Goal: Transaction & Acquisition: Purchase product/service

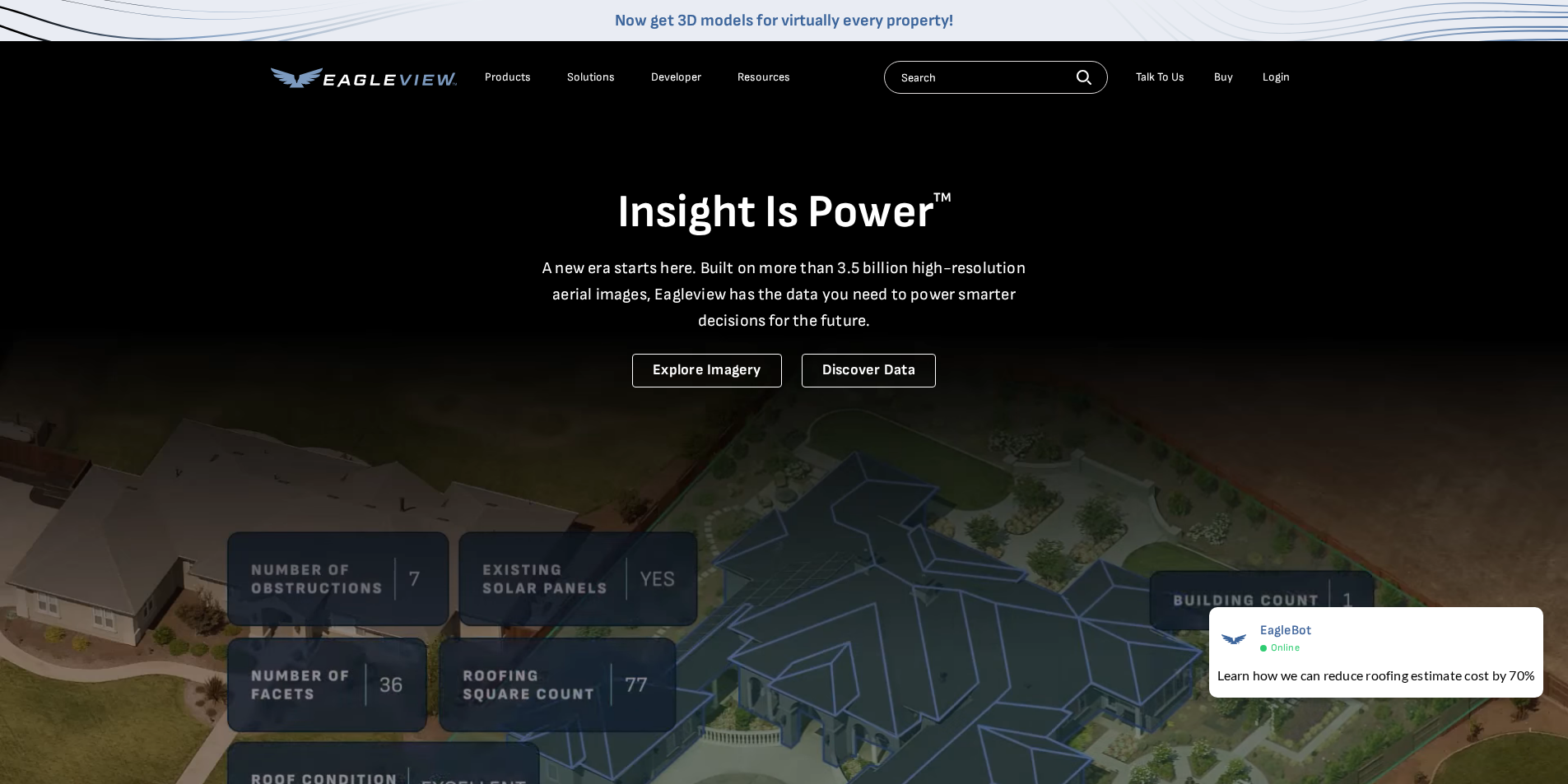
click at [1279, 78] on div "Login" at bounding box center [1276, 78] width 27 height 14
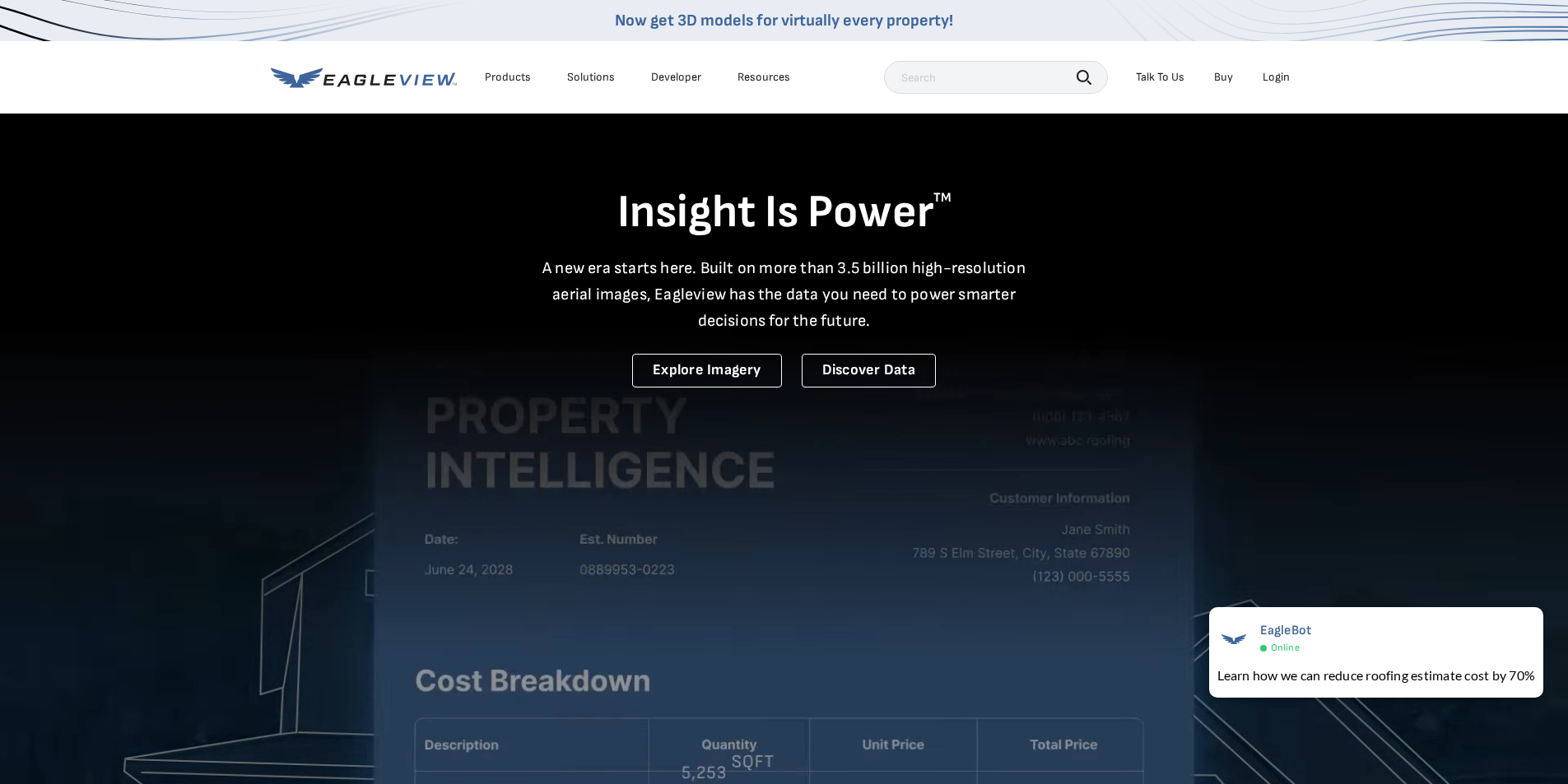
click at [1276, 74] on div "Login" at bounding box center [1276, 78] width 27 height 14
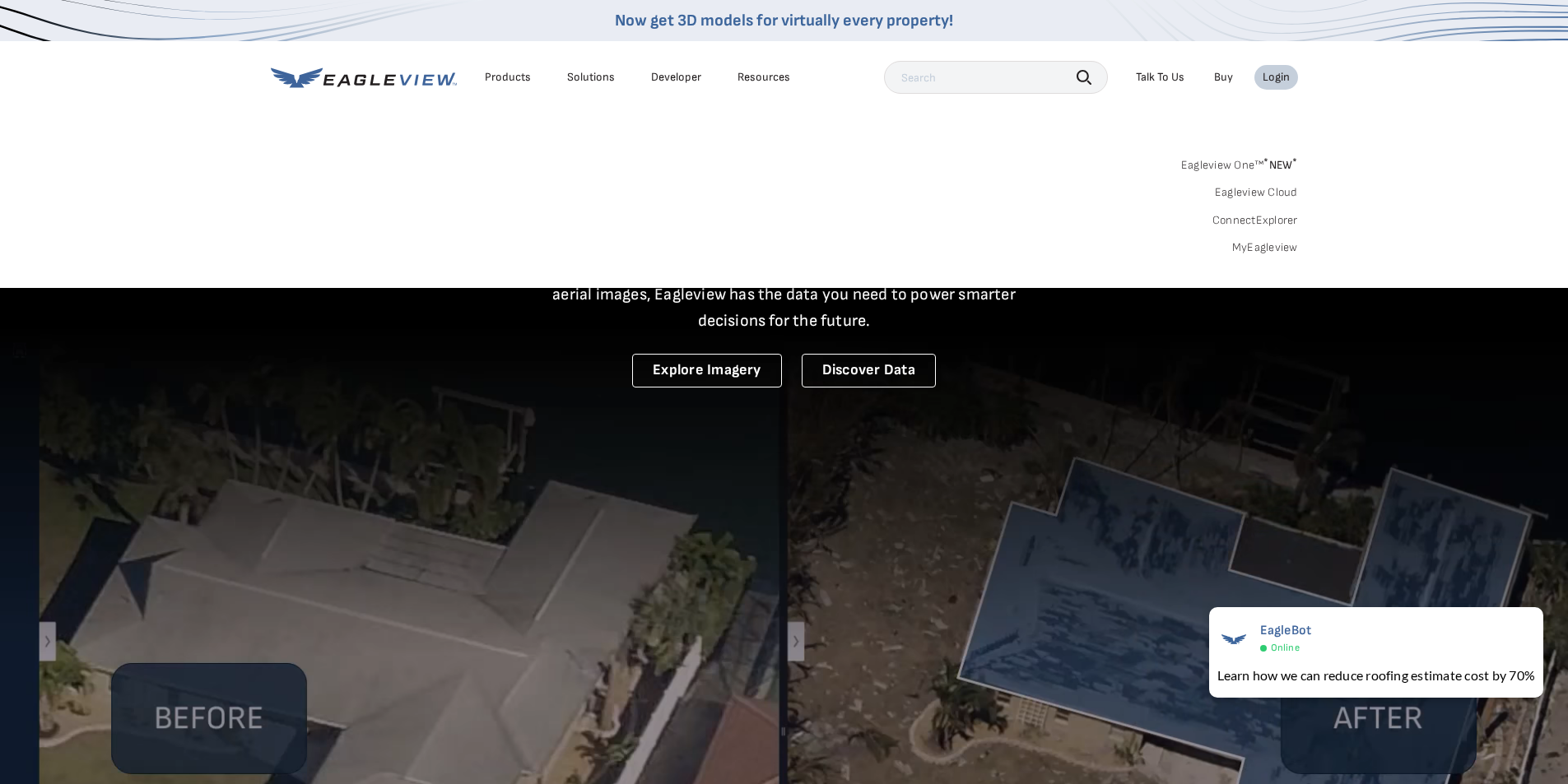
click at [1266, 244] on link "MyEagleview" at bounding box center [1265, 247] width 66 height 14
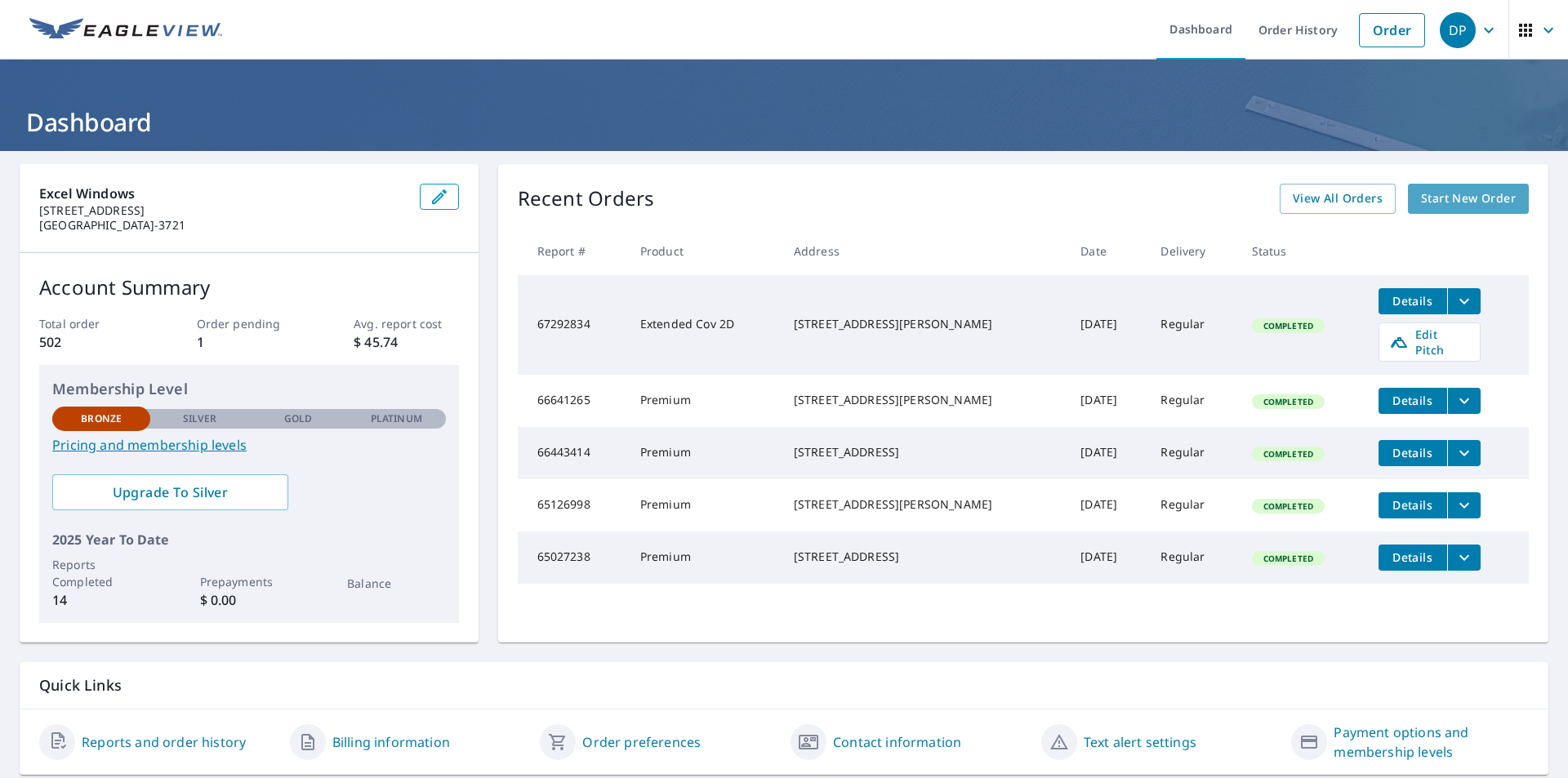
click at [1453, 192] on span "Start New Order" at bounding box center [1469, 199] width 95 height 21
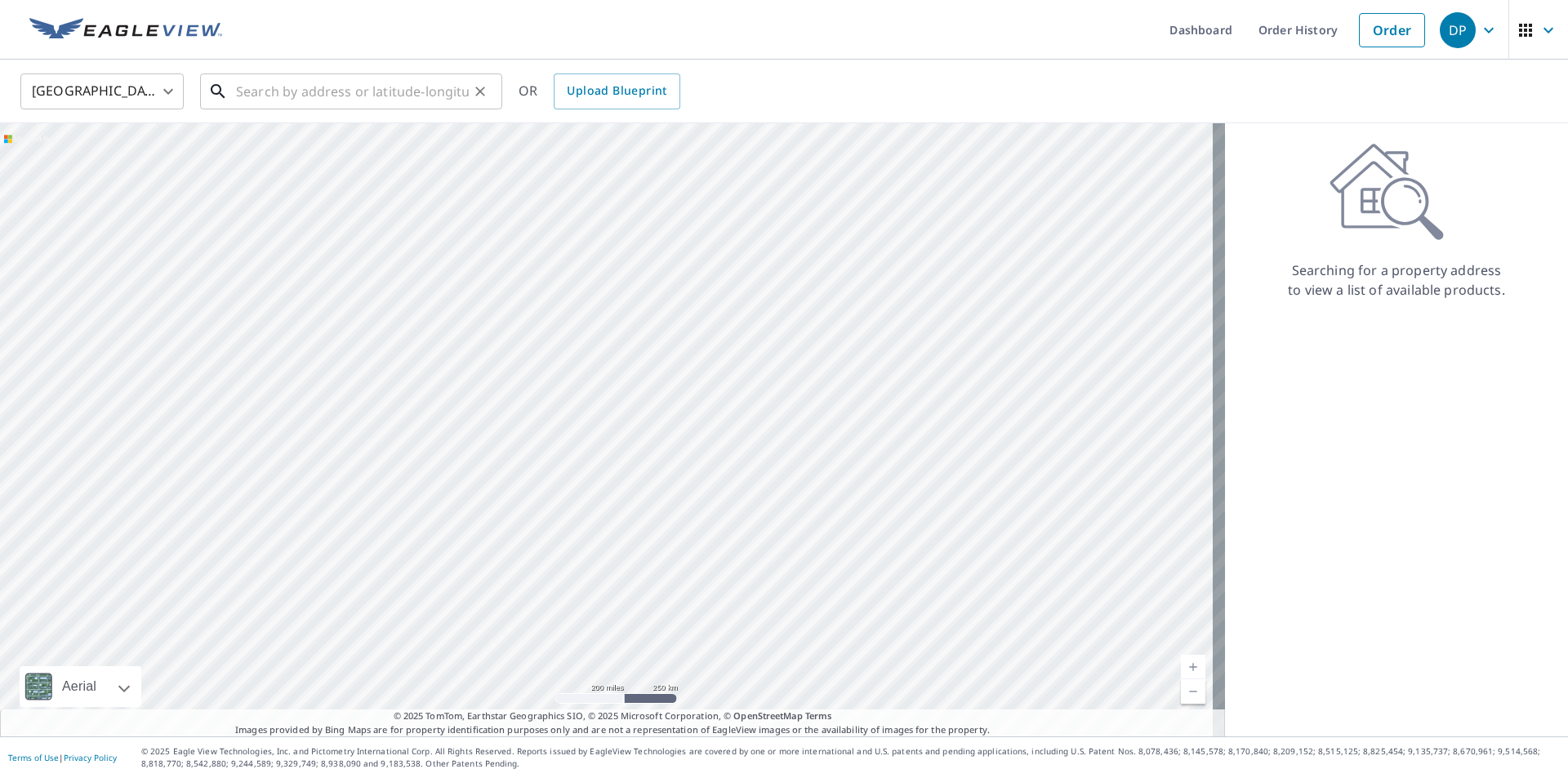
click at [424, 93] on input "text" at bounding box center [353, 91] width 233 height 46
click at [419, 84] on input "text" at bounding box center [353, 91] width 233 height 46
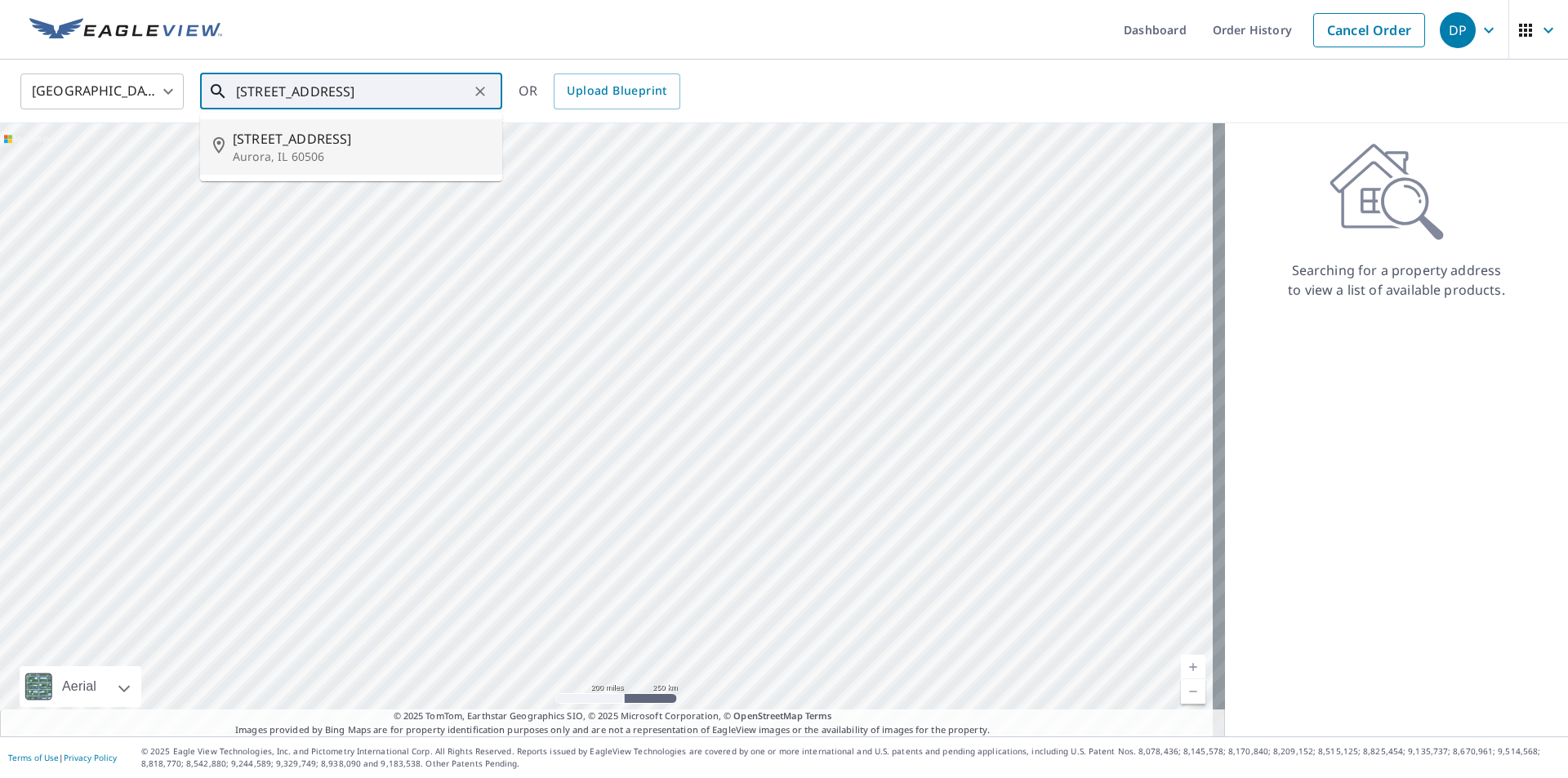
click at [326, 142] on span "364 Cedar St" at bounding box center [361, 139] width 256 height 20
type input "364 Cedar St Aurora, IL 60506"
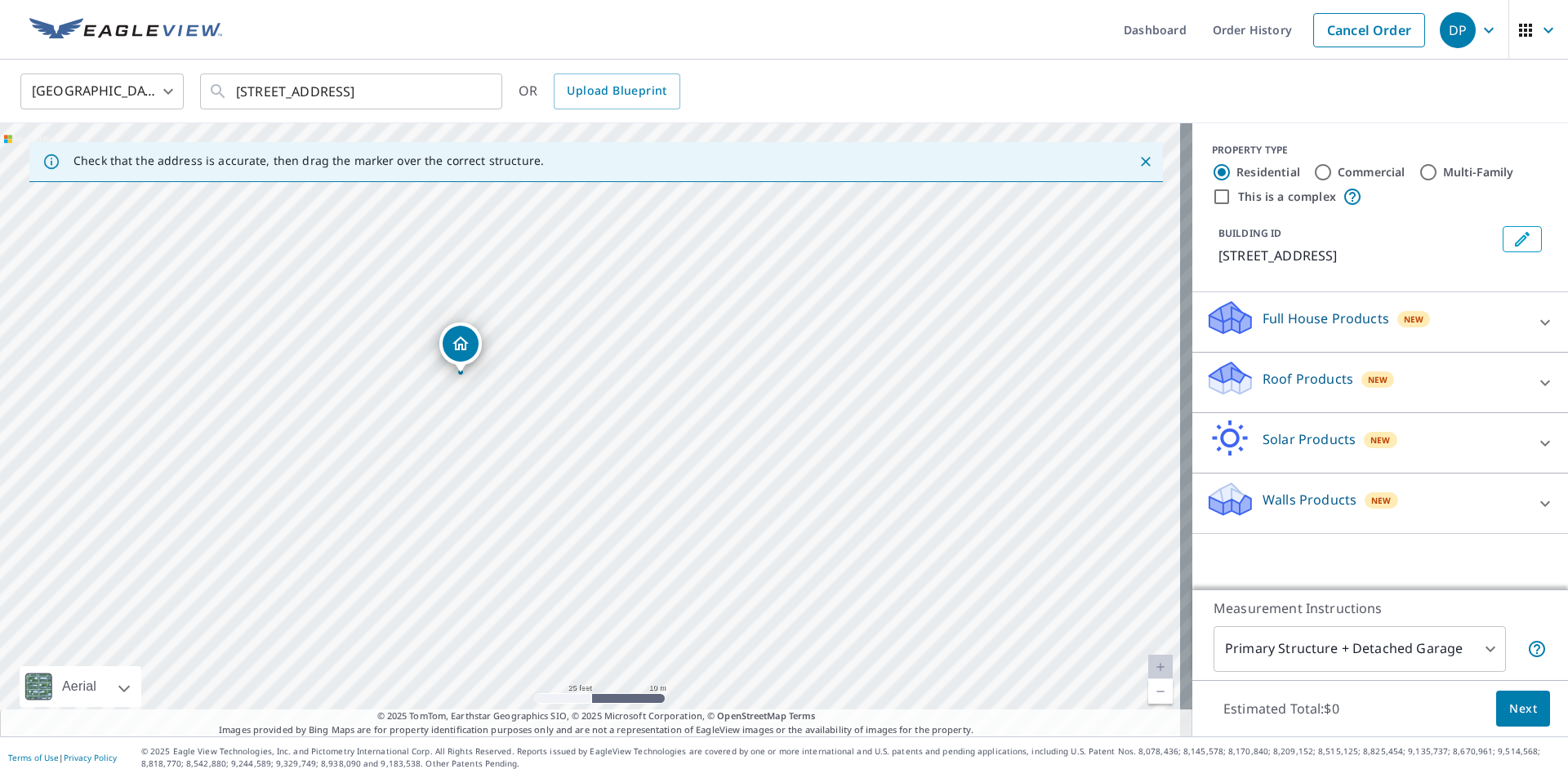
drag, startPoint x: 440, startPoint y: 401, endPoint x: 460, endPoint y: 398, distance: 20.2
click at [460, 398] on div "364 Cedar St Aurora, IL 60506" at bounding box center [596, 430] width 1193 height 613
click at [430, 348] on div "364 Cedar St Aurora, IL 60506" at bounding box center [596, 430] width 1193 height 613
drag, startPoint x: 592, startPoint y: 423, endPoint x: 580, endPoint y: 423, distance: 12.0
click at [1213, 201] on input "This is a complex" at bounding box center [1221, 197] width 20 height 20
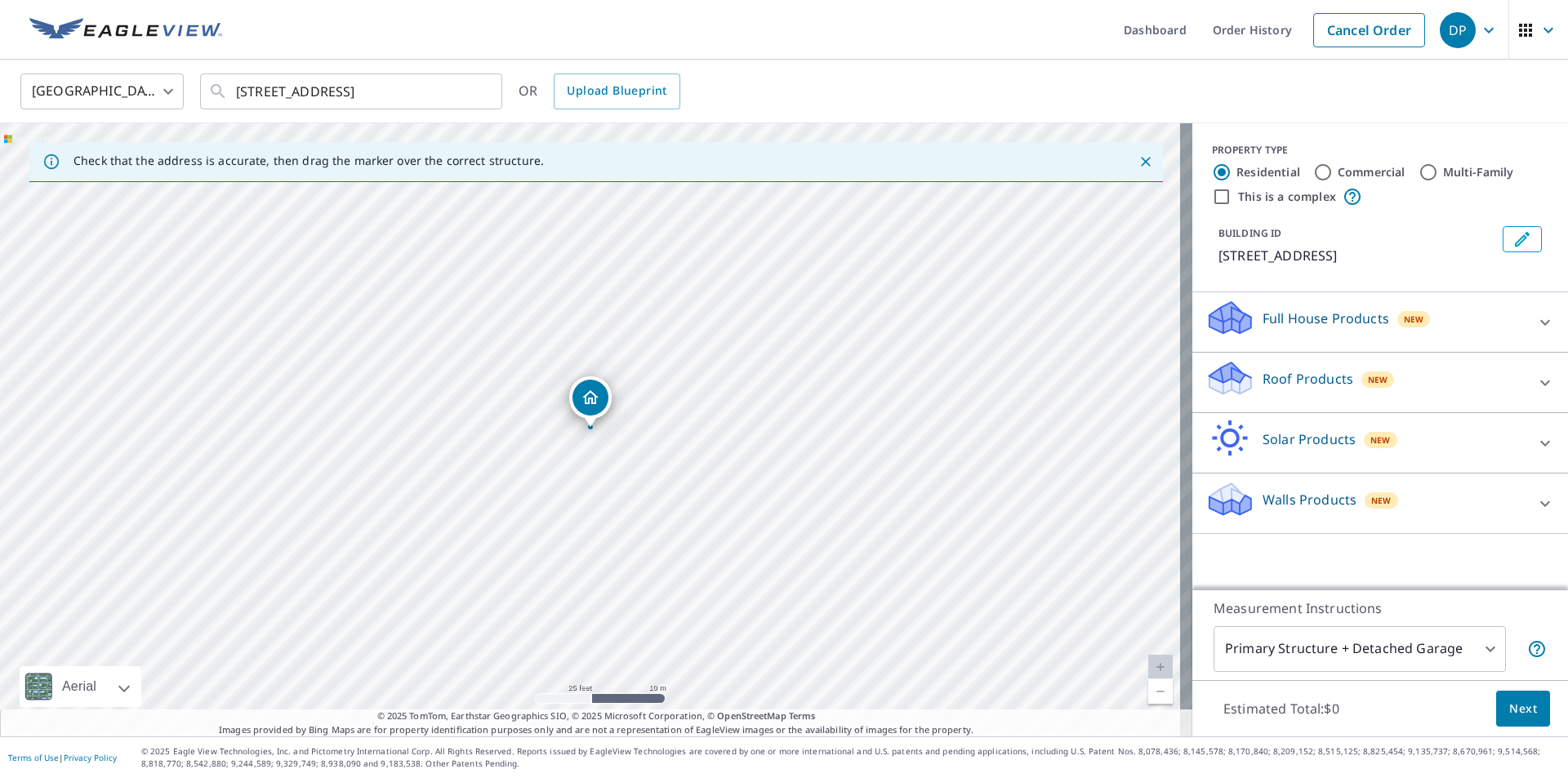
checkbox input "true"
radio input "false"
radio input "true"
type input "4"
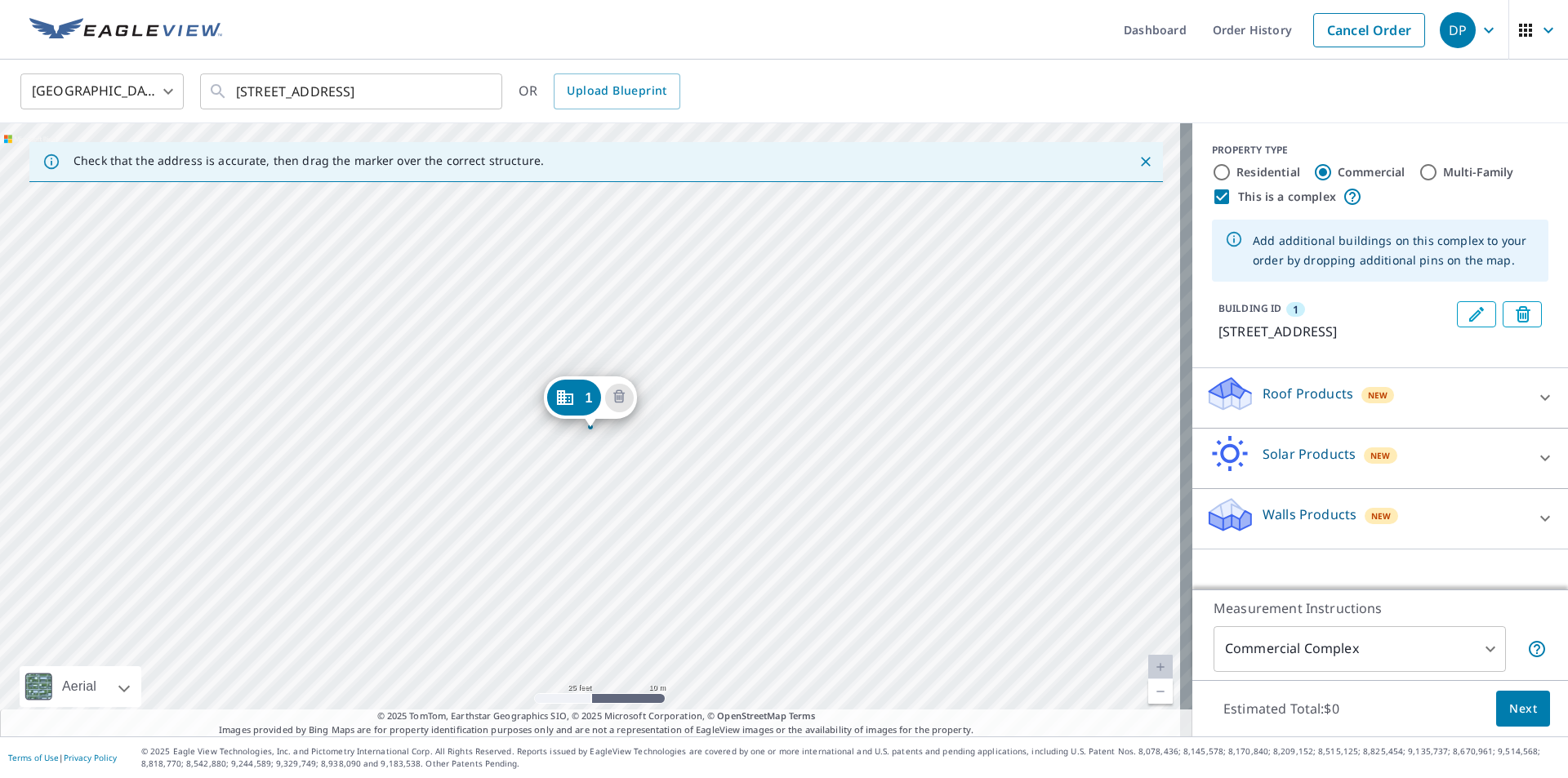
click at [560, 428] on div "1 364 Cedar St Aurora, IL 60506" at bounding box center [596, 430] width 1193 height 613
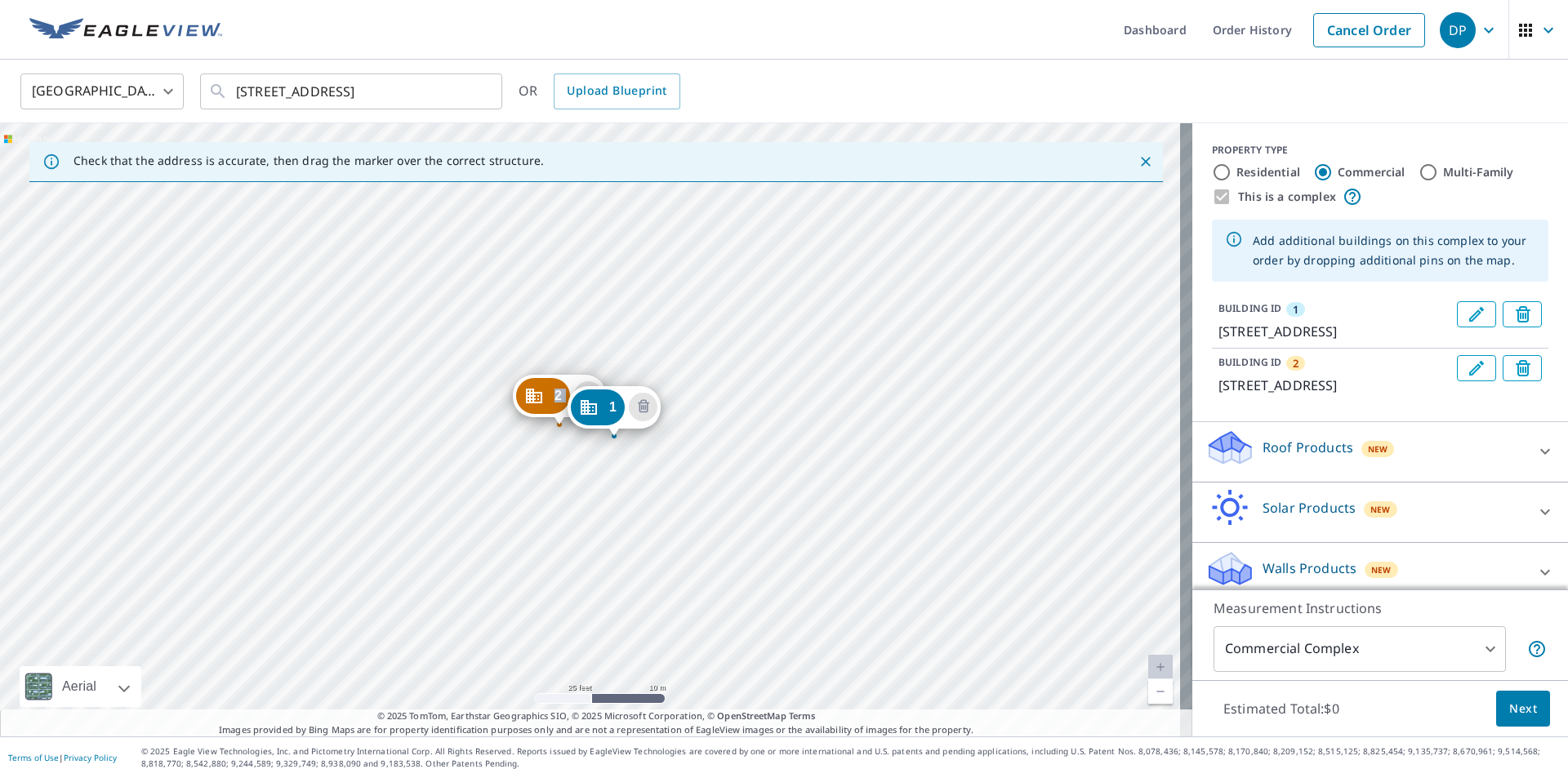
drag, startPoint x: 589, startPoint y: 398, endPoint x: 613, endPoint y: 407, distance: 25.6
drag, startPoint x: 524, startPoint y: 385, endPoint x: 538, endPoint y: 377, distance: 16.1
click at [1467, 363] on icon "Edit building 2" at bounding box center [1477, 368] width 20 height 20
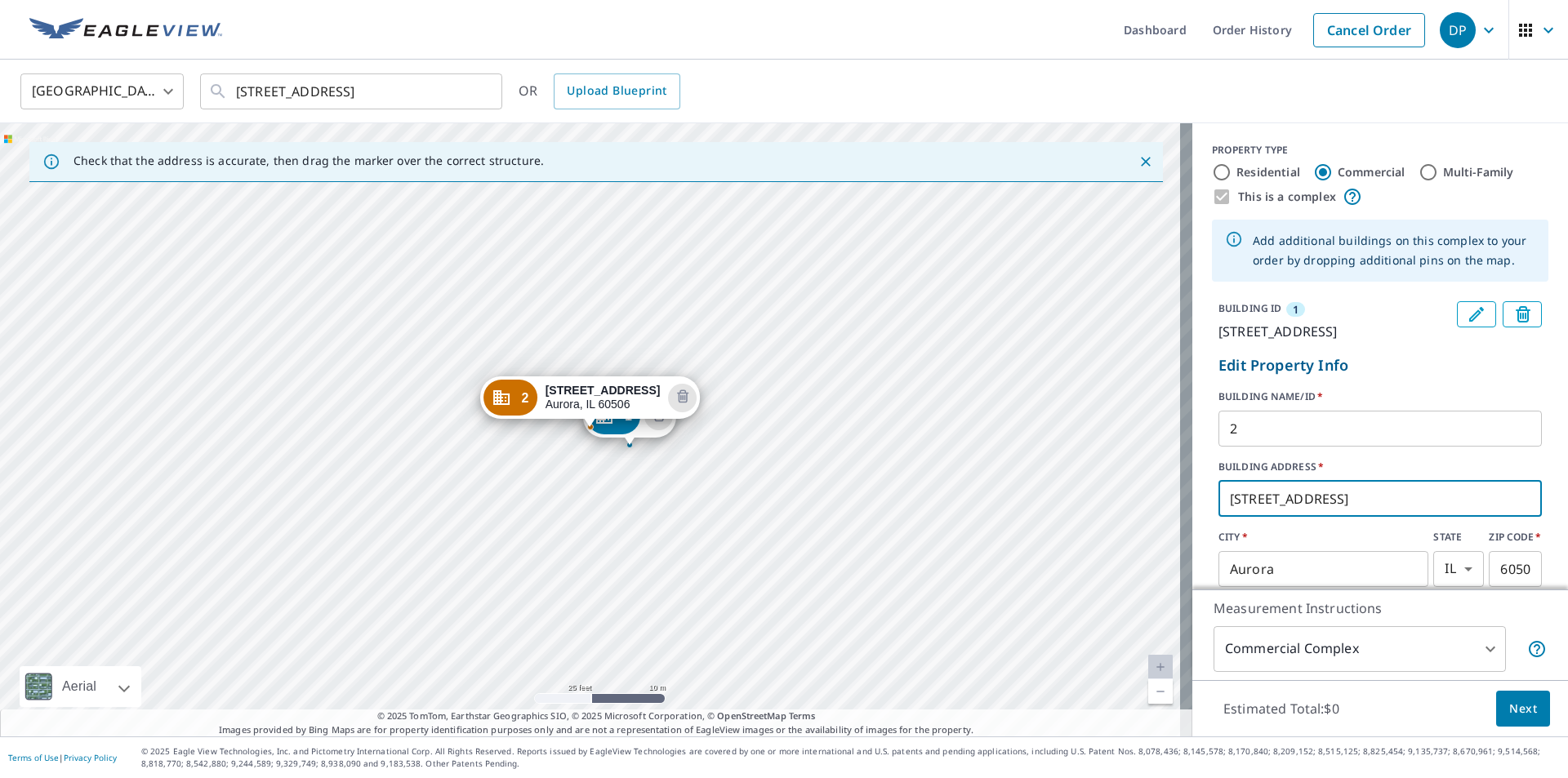
click at [1238, 495] on input "364 Cedar St" at bounding box center [1380, 499] width 323 height 46
type input "366 Cedar St"
click at [1380, 466] on label "BUILDING ADDRESS   *" at bounding box center [1380, 466] width 323 height 14
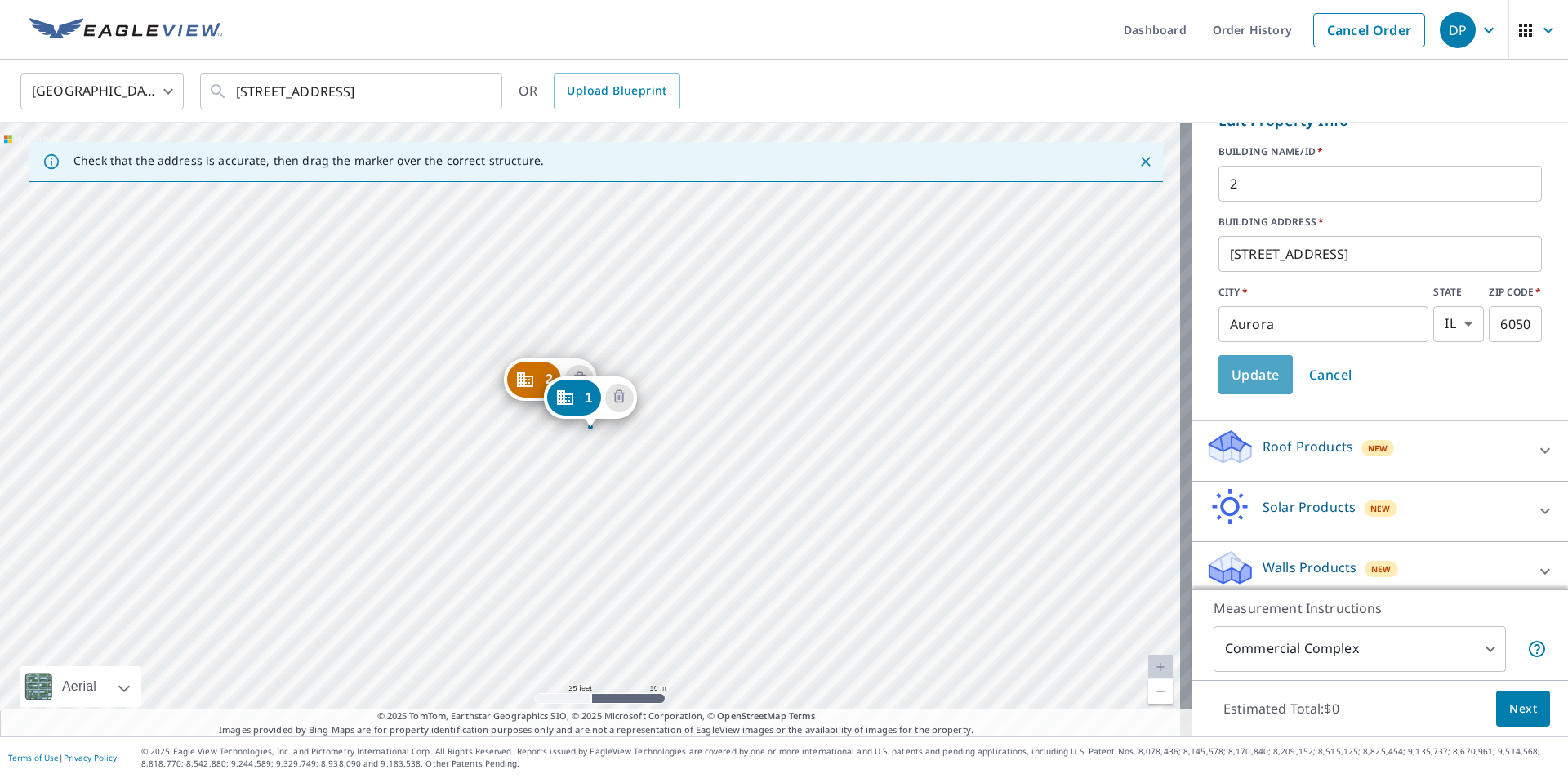
click at [1255, 371] on span "Update" at bounding box center [1255, 375] width 48 height 23
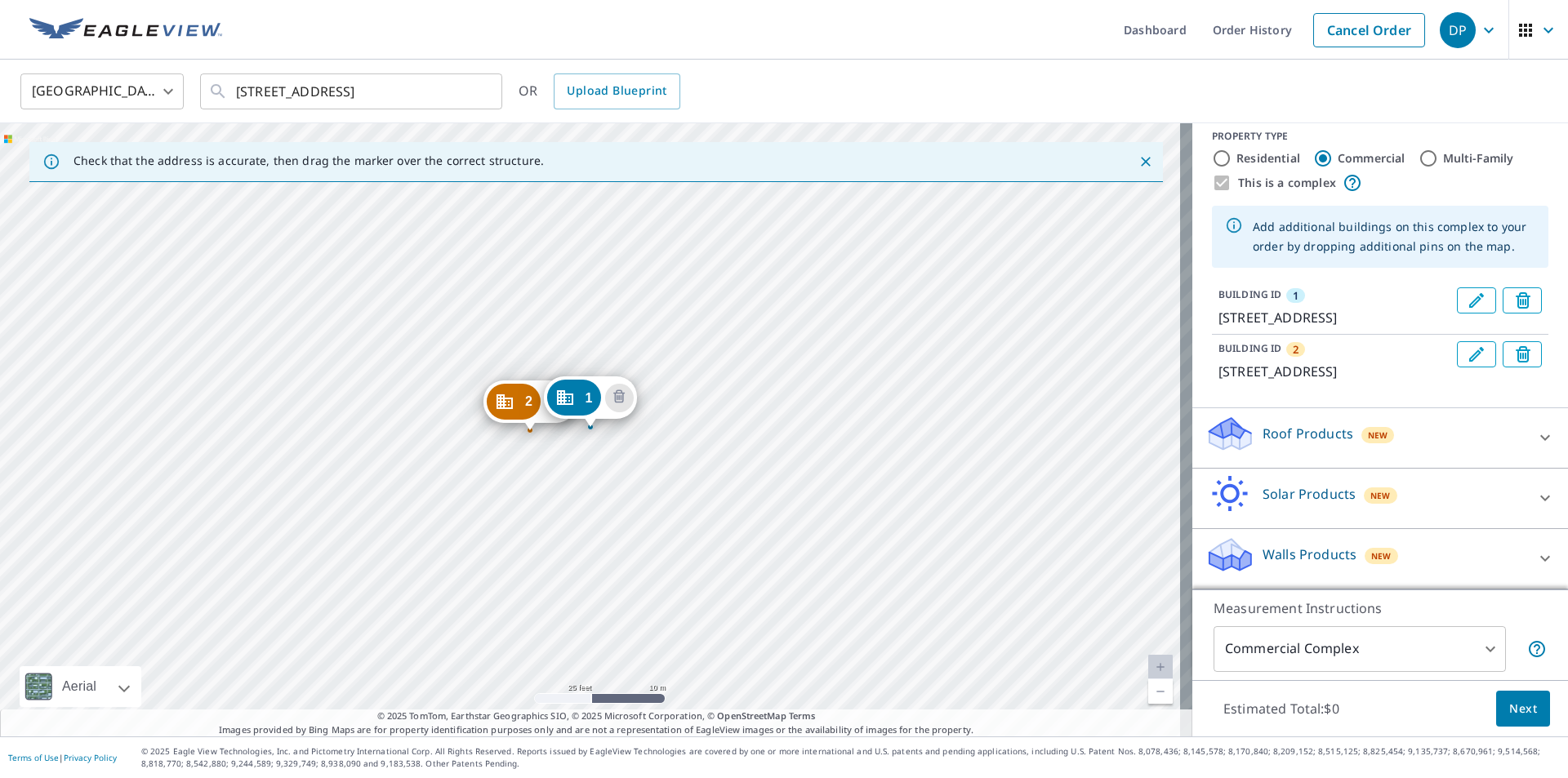
drag, startPoint x: 530, startPoint y: 377, endPoint x: 510, endPoint y: 398, distance: 29.0
drag, startPoint x: 595, startPoint y: 403, endPoint x: 594, endPoint y: 381, distance: 22.0
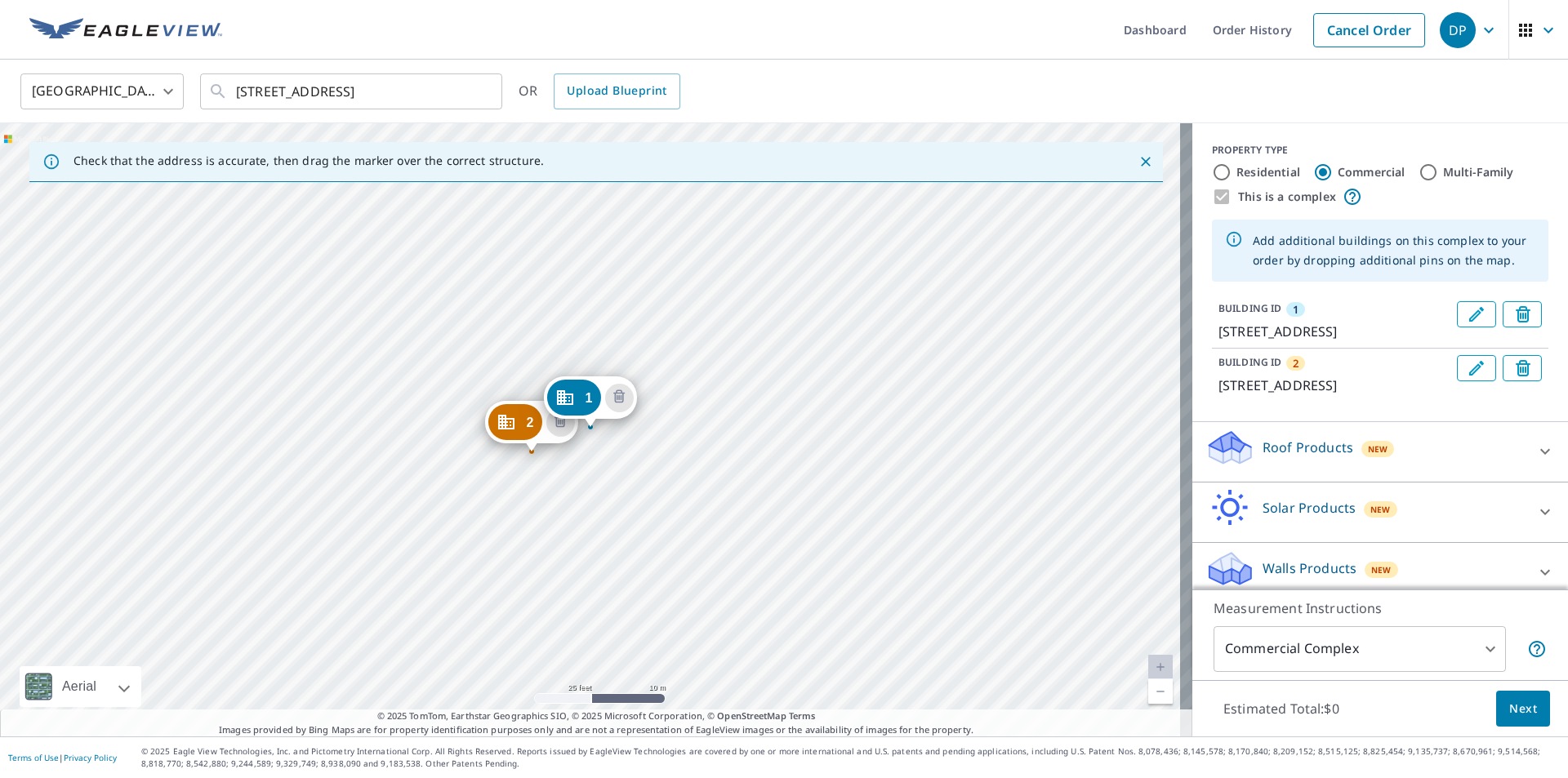
click at [1418, 175] on input "Multi-Family" at bounding box center [1428, 172] width 20 height 20
radio input "true"
type input "2"
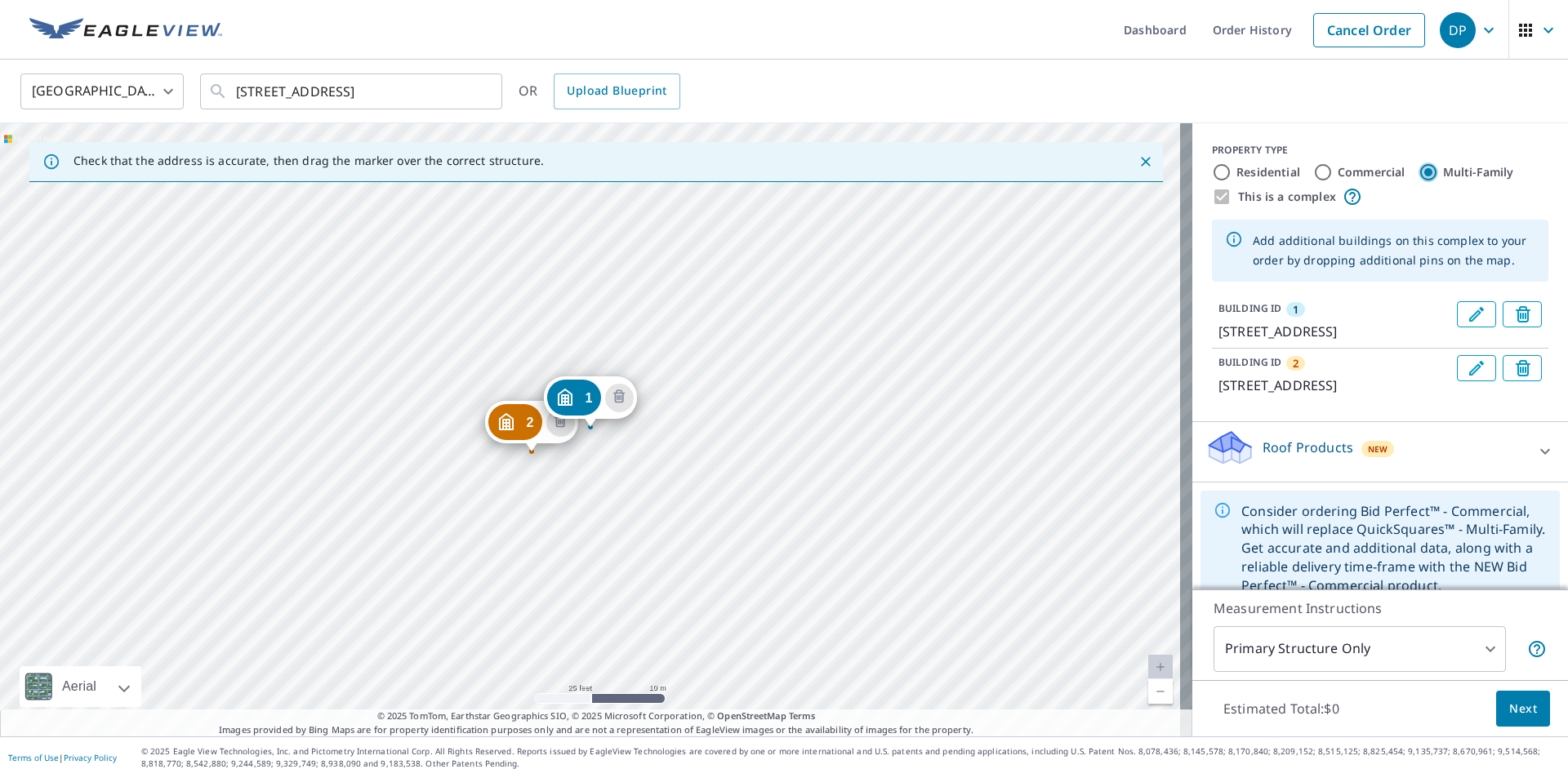
click at [1418, 175] on input "Multi-Family" at bounding box center [1428, 172] width 20 height 20
click at [1315, 176] on input "Commercial" at bounding box center [1324, 172] width 20 height 20
radio input "true"
type input "4"
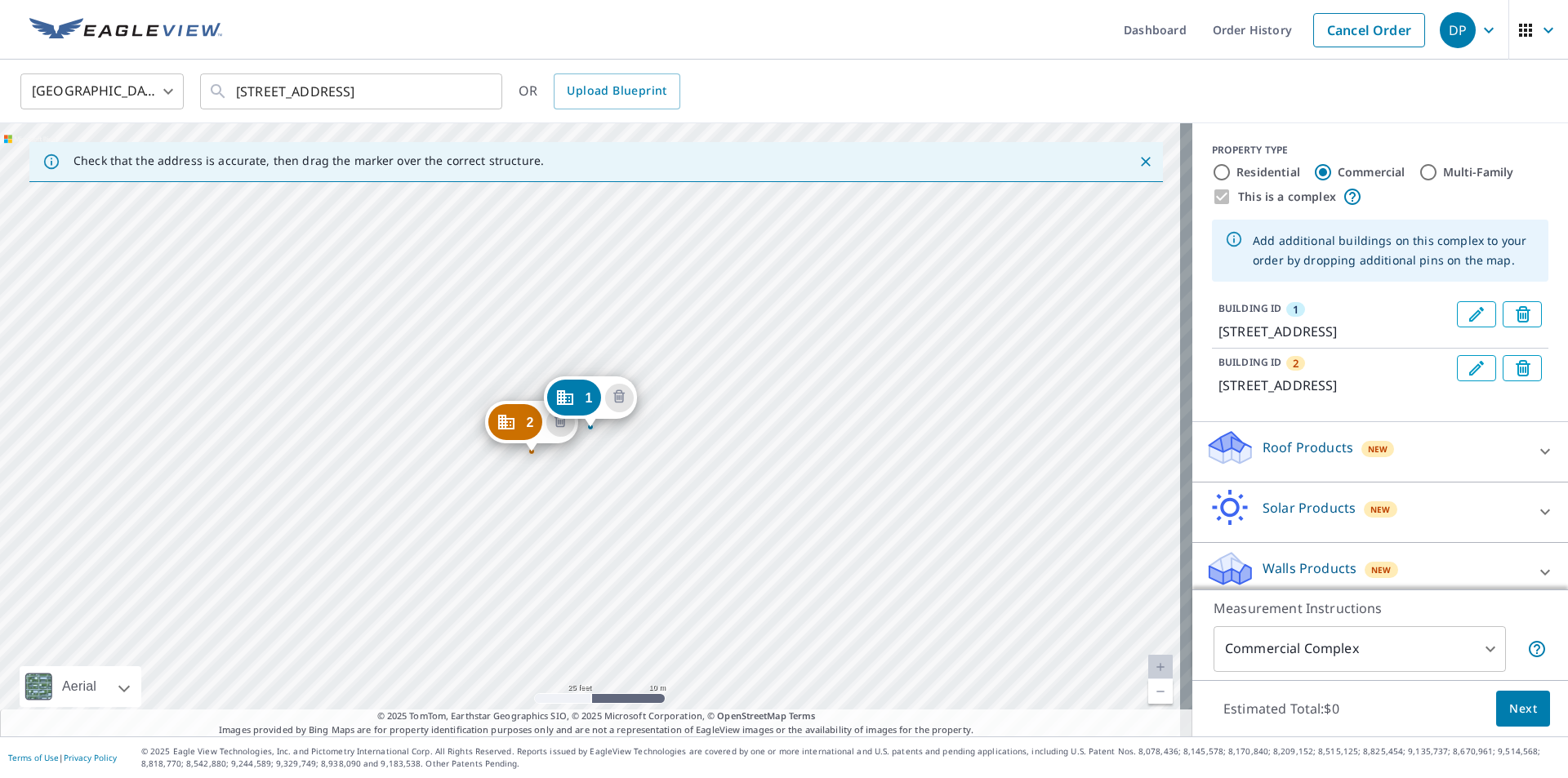
scroll to position [14, 0]
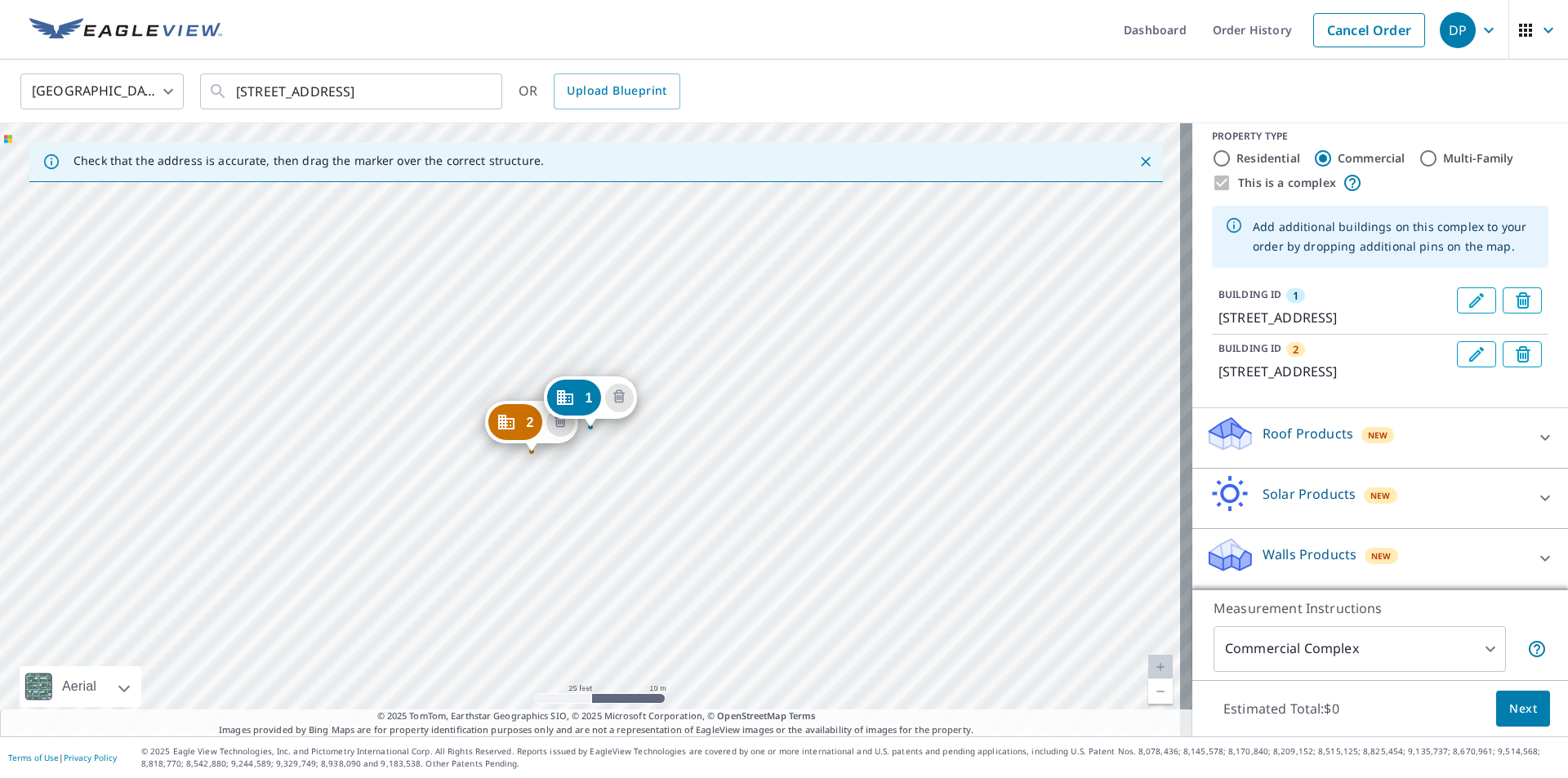
click at [1499, 435] on div "Roof Products New" at bounding box center [1366, 438] width 321 height 47
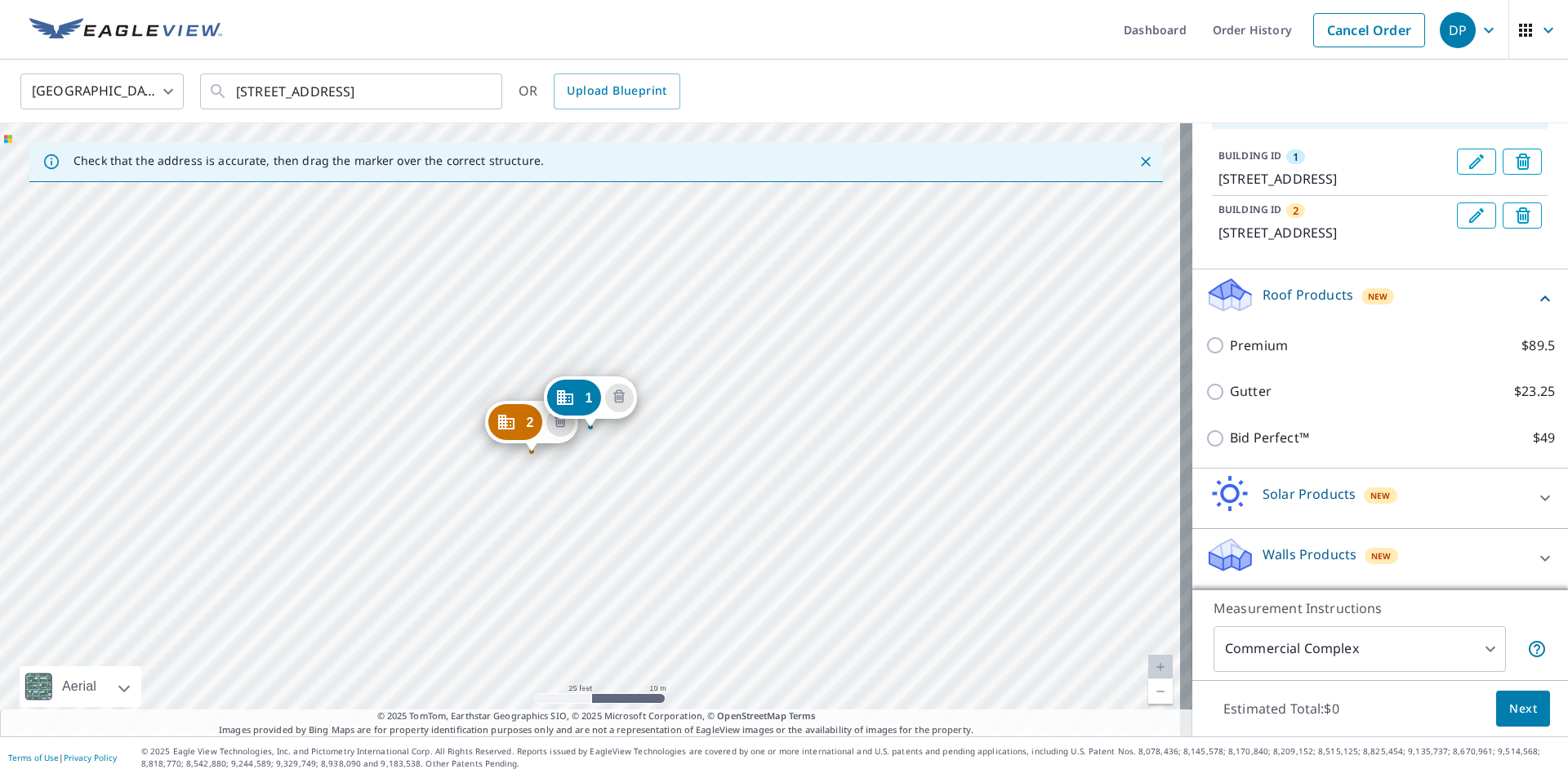
click at [1515, 713] on span "Next" at bounding box center [1522, 709] width 28 height 21
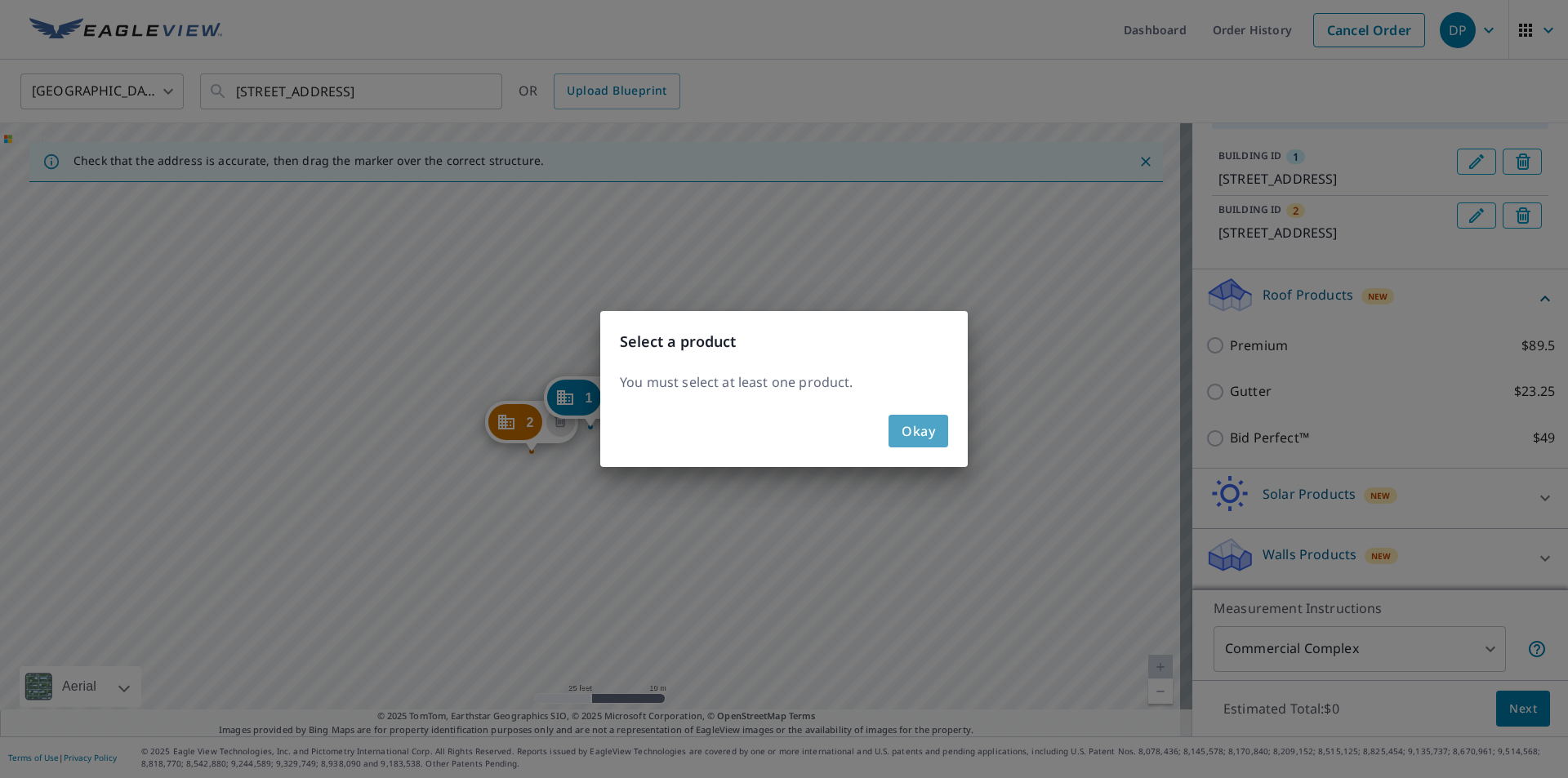
click at [899, 424] on button "Okay" at bounding box center [918, 431] width 60 height 32
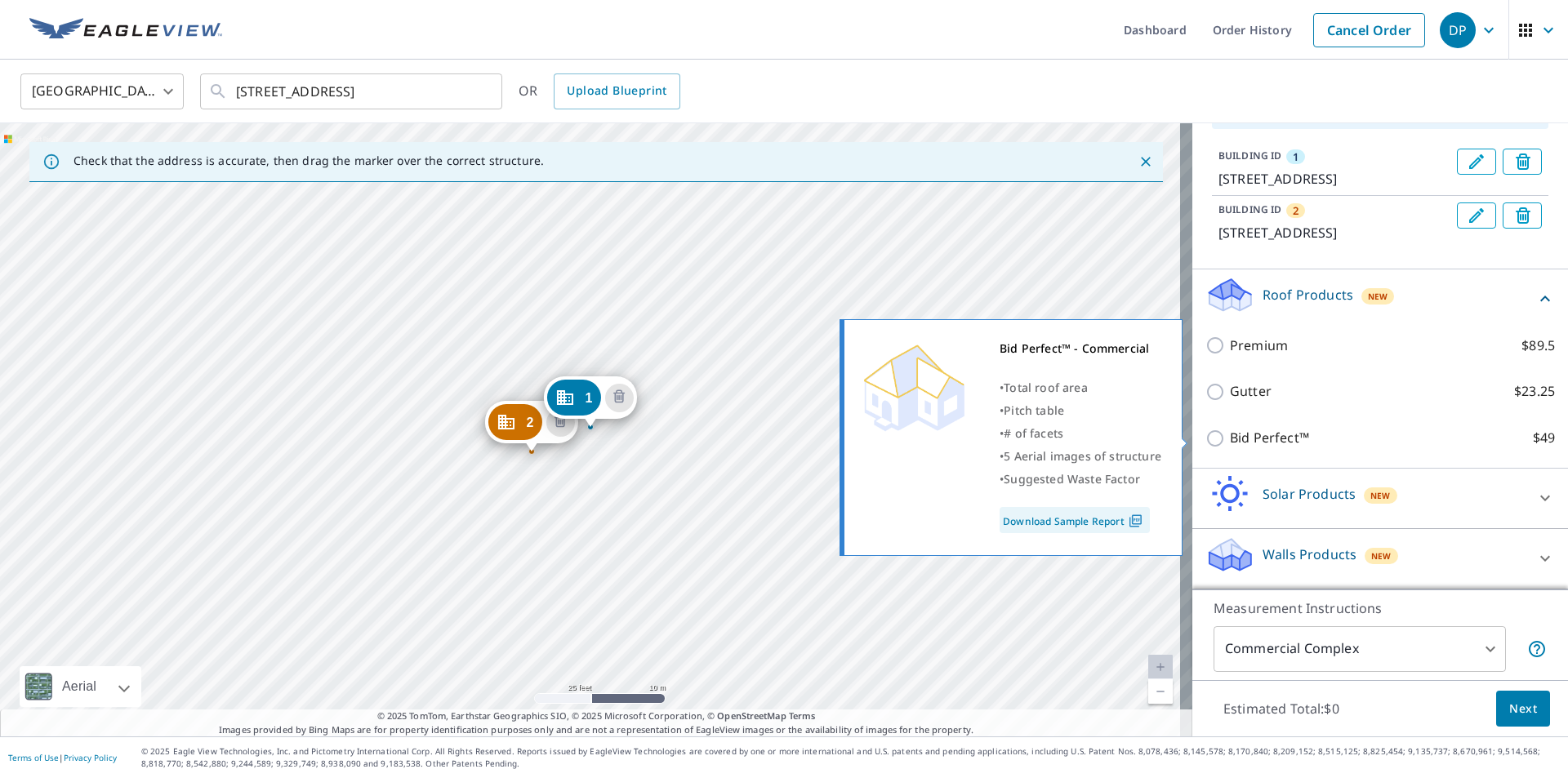
click at [1103, 517] on link "Download Sample Report" at bounding box center [1075, 519] width 150 height 26
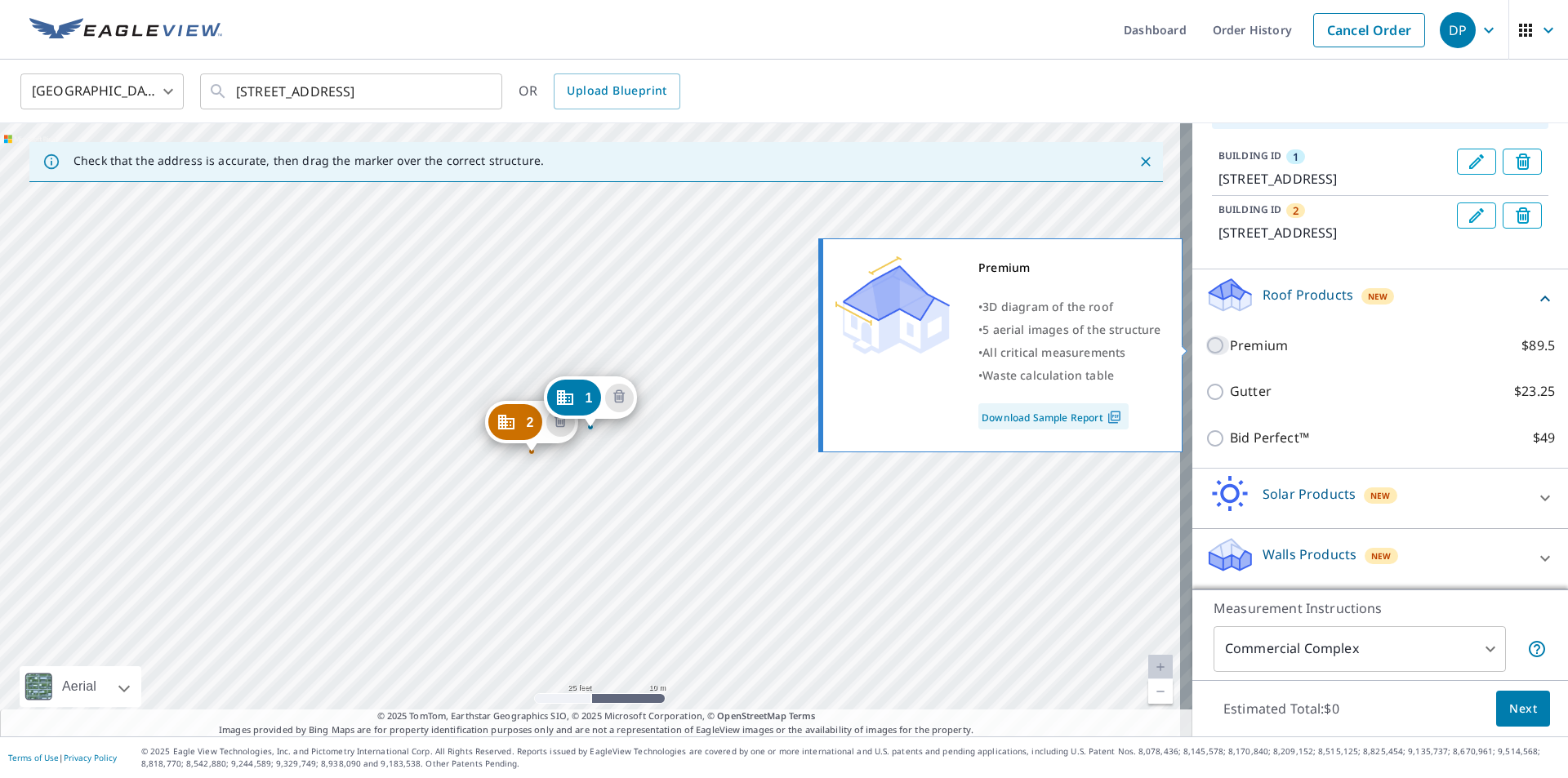
click at [1205, 340] on input "Premium $89.5" at bounding box center [1217, 346] width 24 height 20
checkbox input "true"
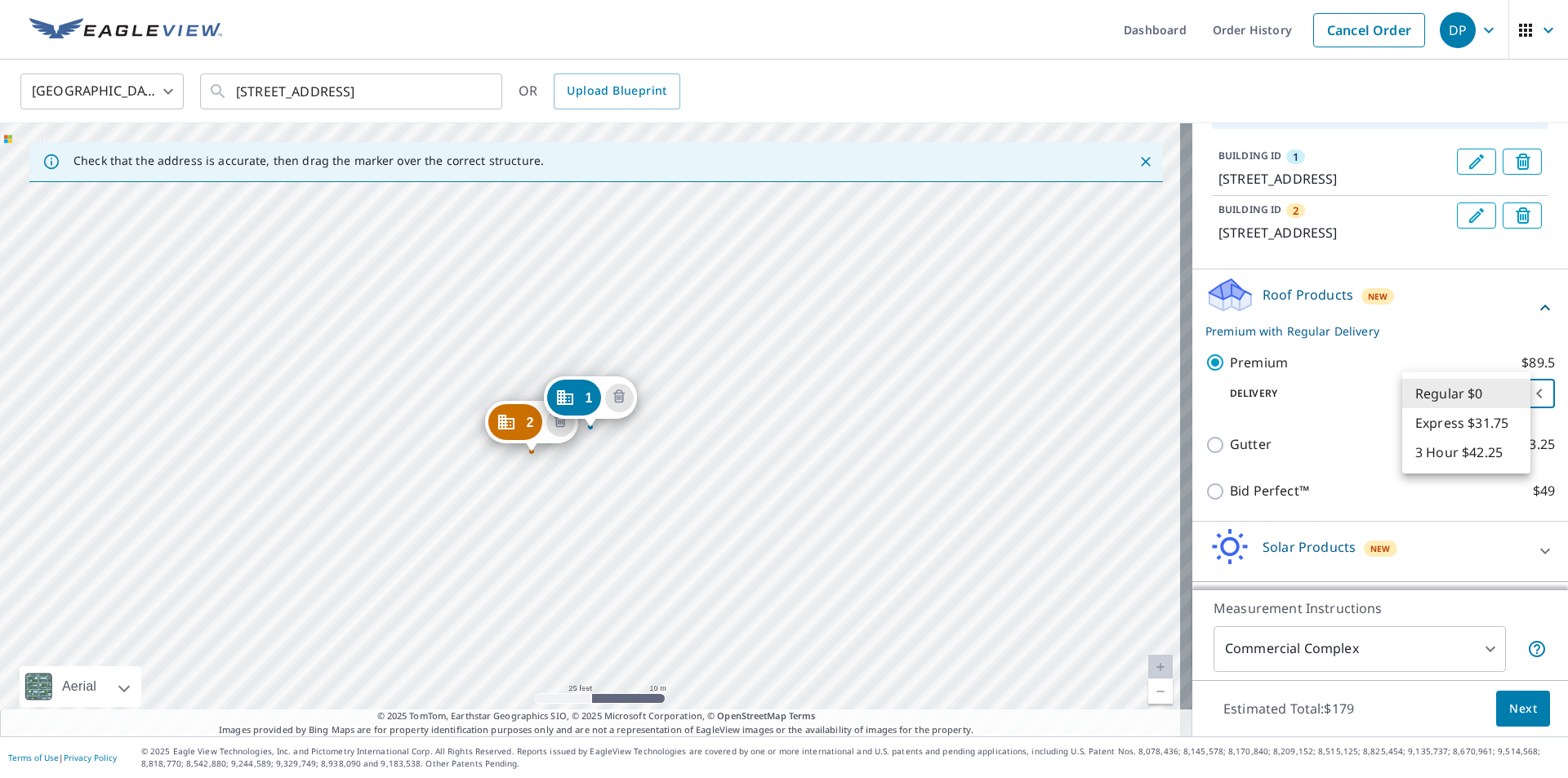
click at [1491, 400] on body "DP DP Dashboard Order History Cancel Order DP United States US ​ 364 Cedar St A…" at bounding box center [784, 389] width 1568 height 778
click at [1292, 391] on div at bounding box center [784, 389] width 1568 height 778
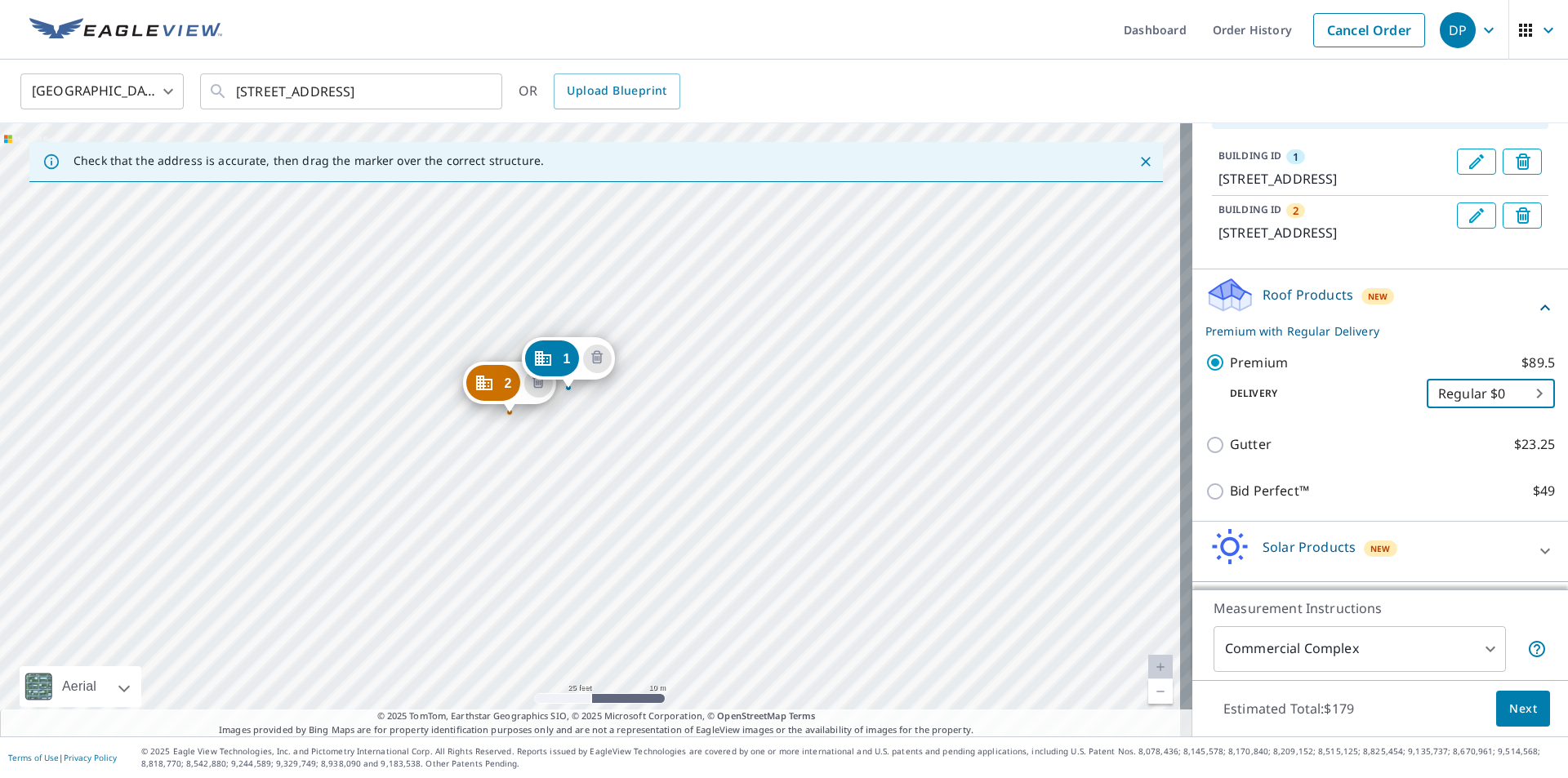
drag, startPoint x: 553, startPoint y: 502, endPoint x: 617, endPoint y: 448, distance: 83.7
click at [617, 448] on div "2 366 Cedar St Aurora, IL 60506 1 364 Cedar St Aurora, IL 60506" at bounding box center [596, 430] width 1193 height 613
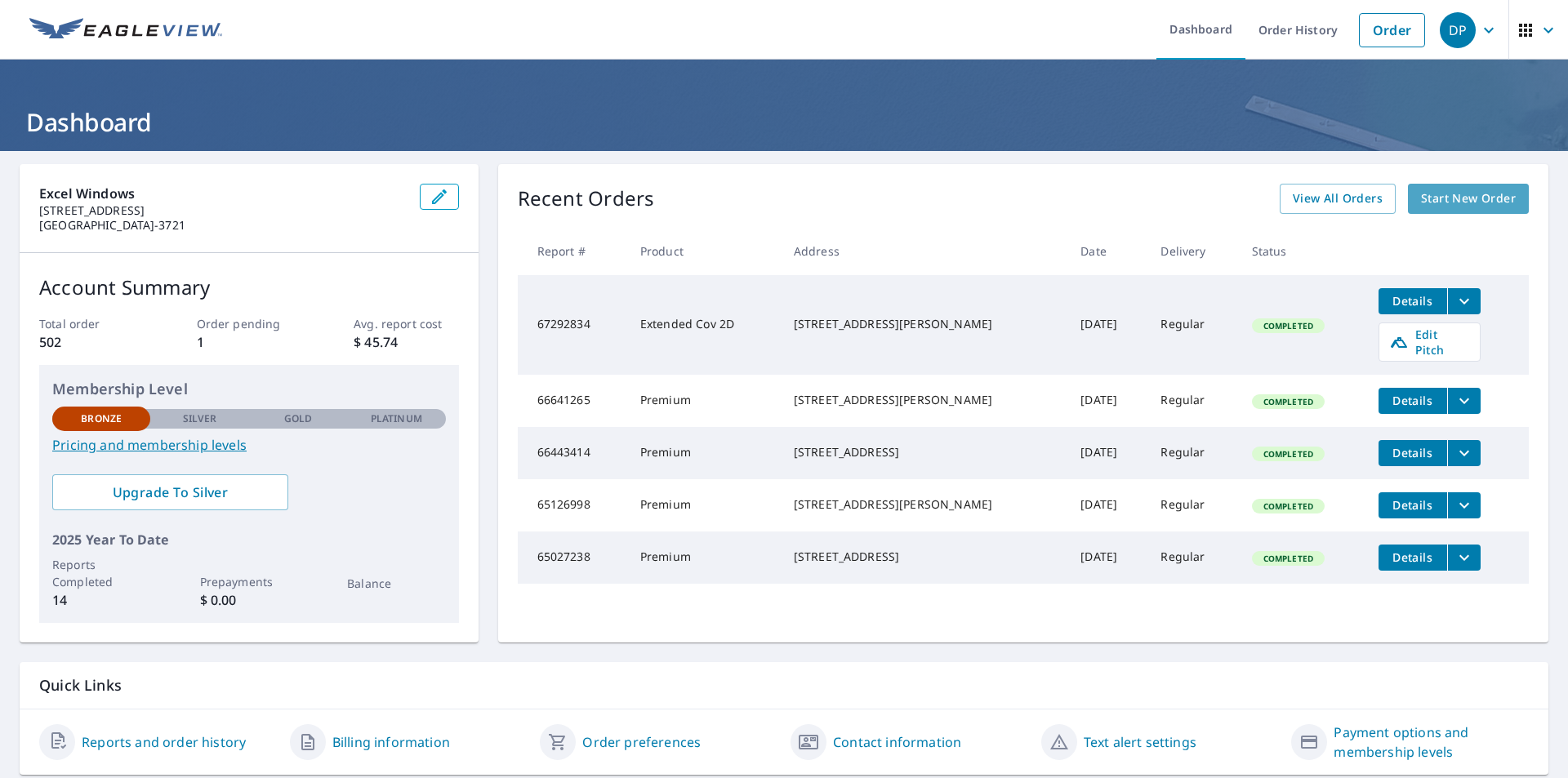
click at [1502, 197] on span "Start New Order" at bounding box center [1469, 199] width 95 height 21
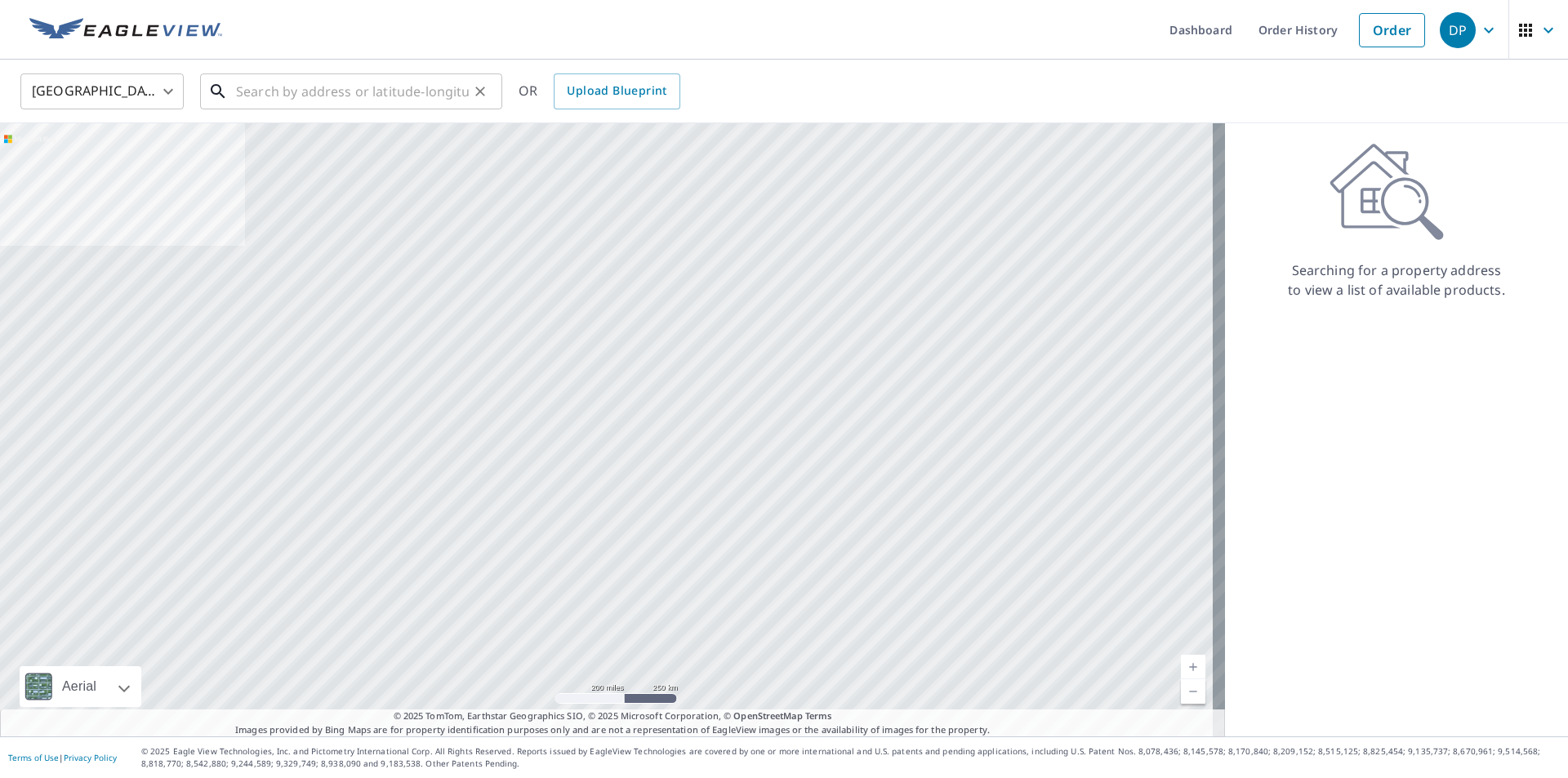
click at [373, 101] on input "text" at bounding box center [353, 91] width 233 height 46
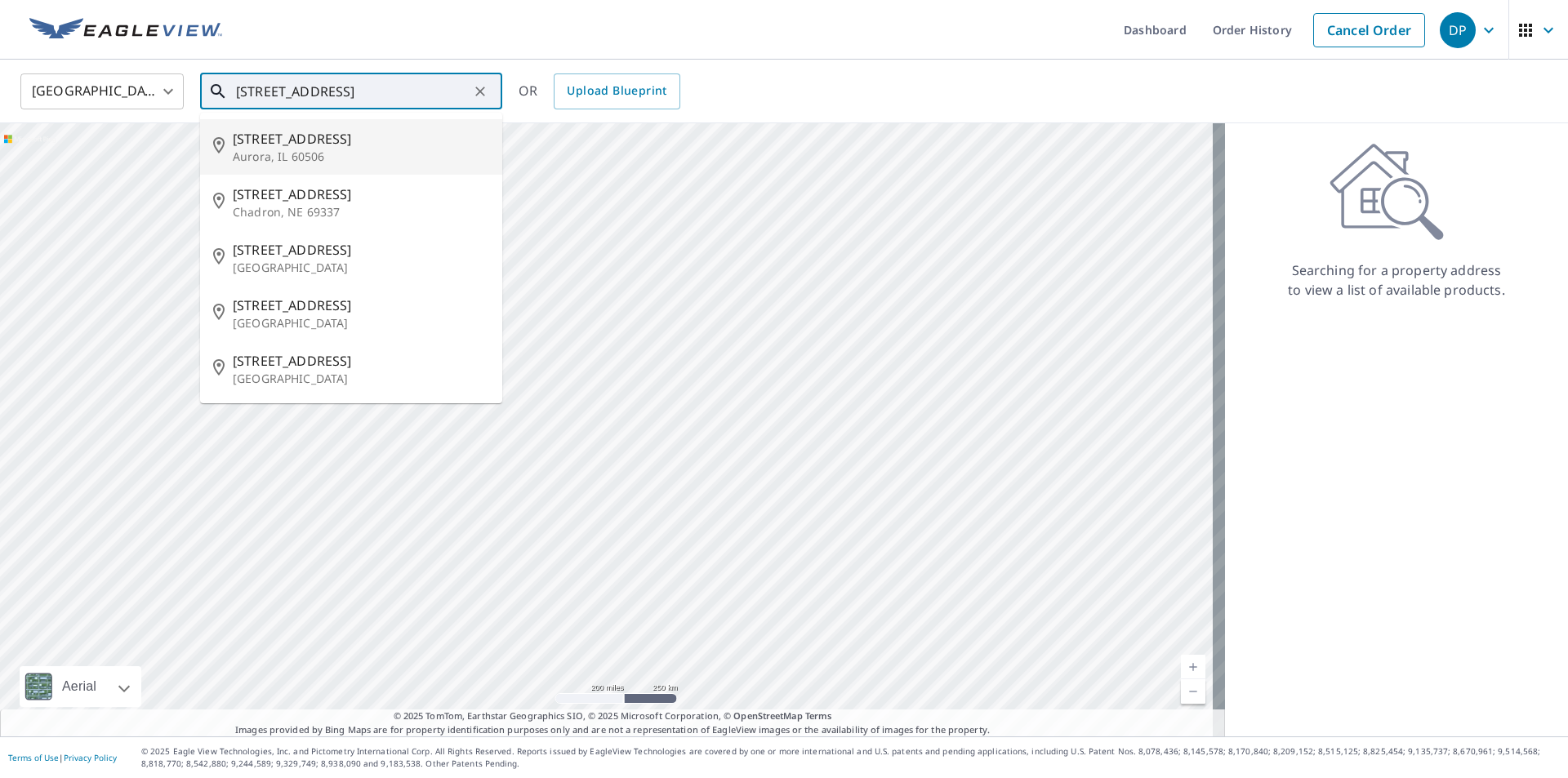
click at [351, 157] on p "Aurora, IL 60506" at bounding box center [361, 157] width 256 height 16
type input "364 Cedar St Aurora, IL 60506"
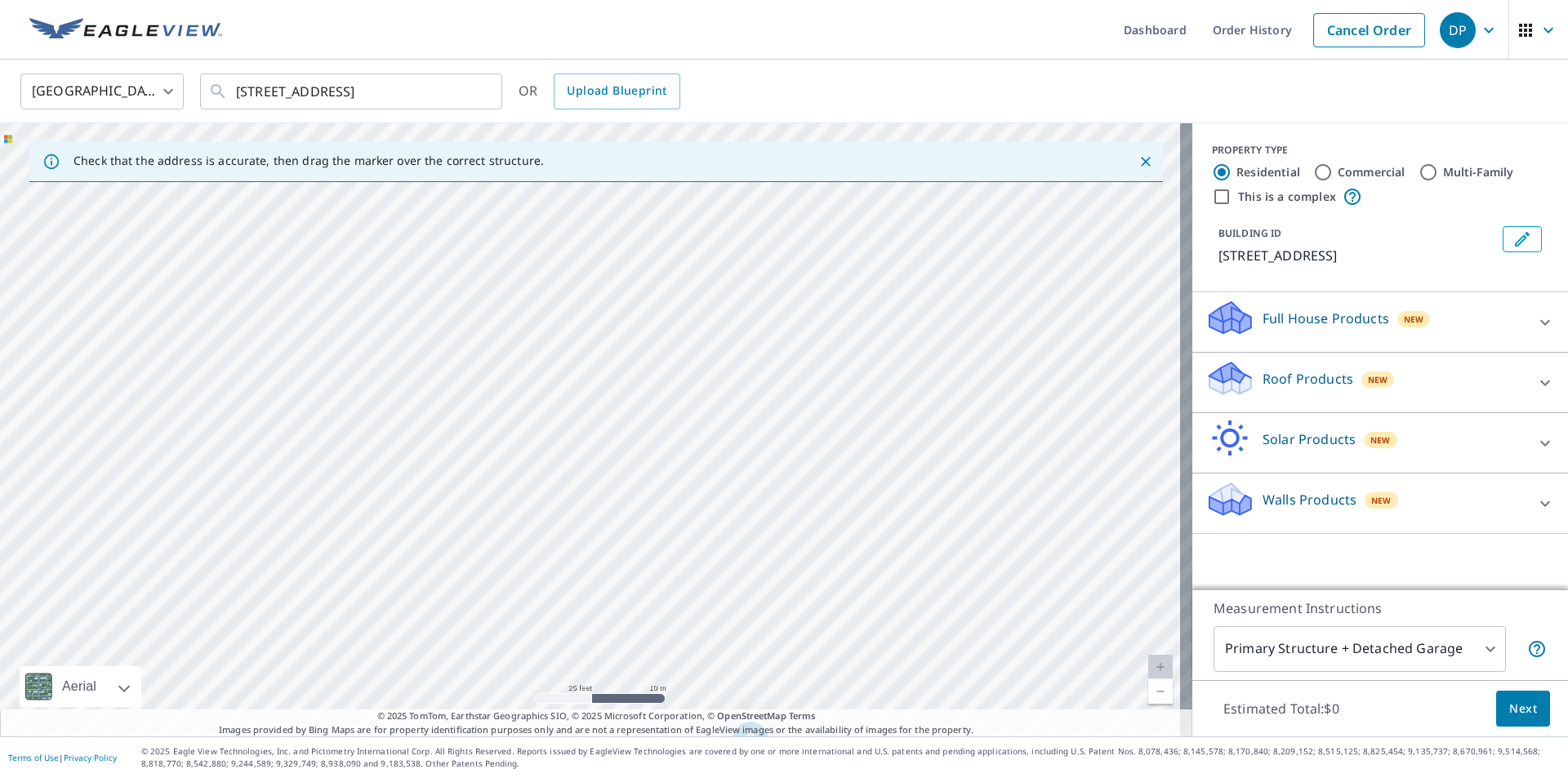
drag, startPoint x: 438, startPoint y: 310, endPoint x: 528, endPoint y: 496, distance: 206.6
click at [524, 550] on div "364 Cedar St Aurora, IL 60506" at bounding box center [596, 430] width 1193 height 613
drag, startPoint x: 590, startPoint y: 374, endPoint x: 611, endPoint y: 617, distance: 243.9
click at [610, 636] on div "364 Cedar St Aurora, IL 60506" at bounding box center [596, 430] width 1193 height 613
drag, startPoint x: 579, startPoint y: 637, endPoint x: 588, endPoint y: 471, distance: 166.2
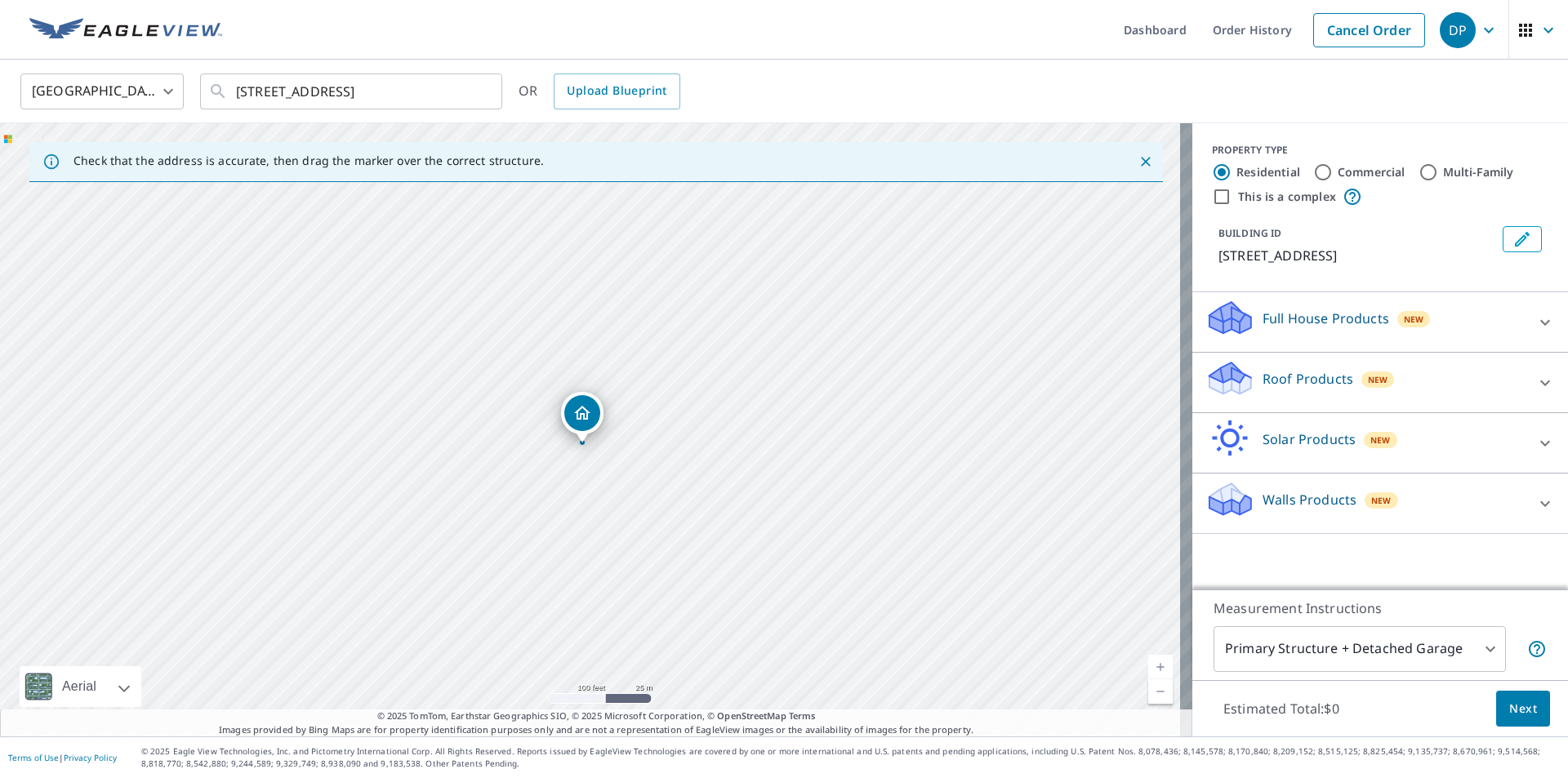
click at [588, 471] on div "364 Cedar St Aurora, IL 60506" at bounding box center [596, 430] width 1193 height 613
click at [674, 491] on div "364 Cedar St Aurora, IL 60506" at bounding box center [596, 430] width 1193 height 613
drag, startPoint x: 638, startPoint y: 492, endPoint x: 678, endPoint y: 440, distance: 65.6
click at [680, 443] on div "364 Cedar St Aurora, IL 60506" at bounding box center [596, 430] width 1193 height 613
drag, startPoint x: 664, startPoint y: 402, endPoint x: 655, endPoint y: 398, distance: 9.8
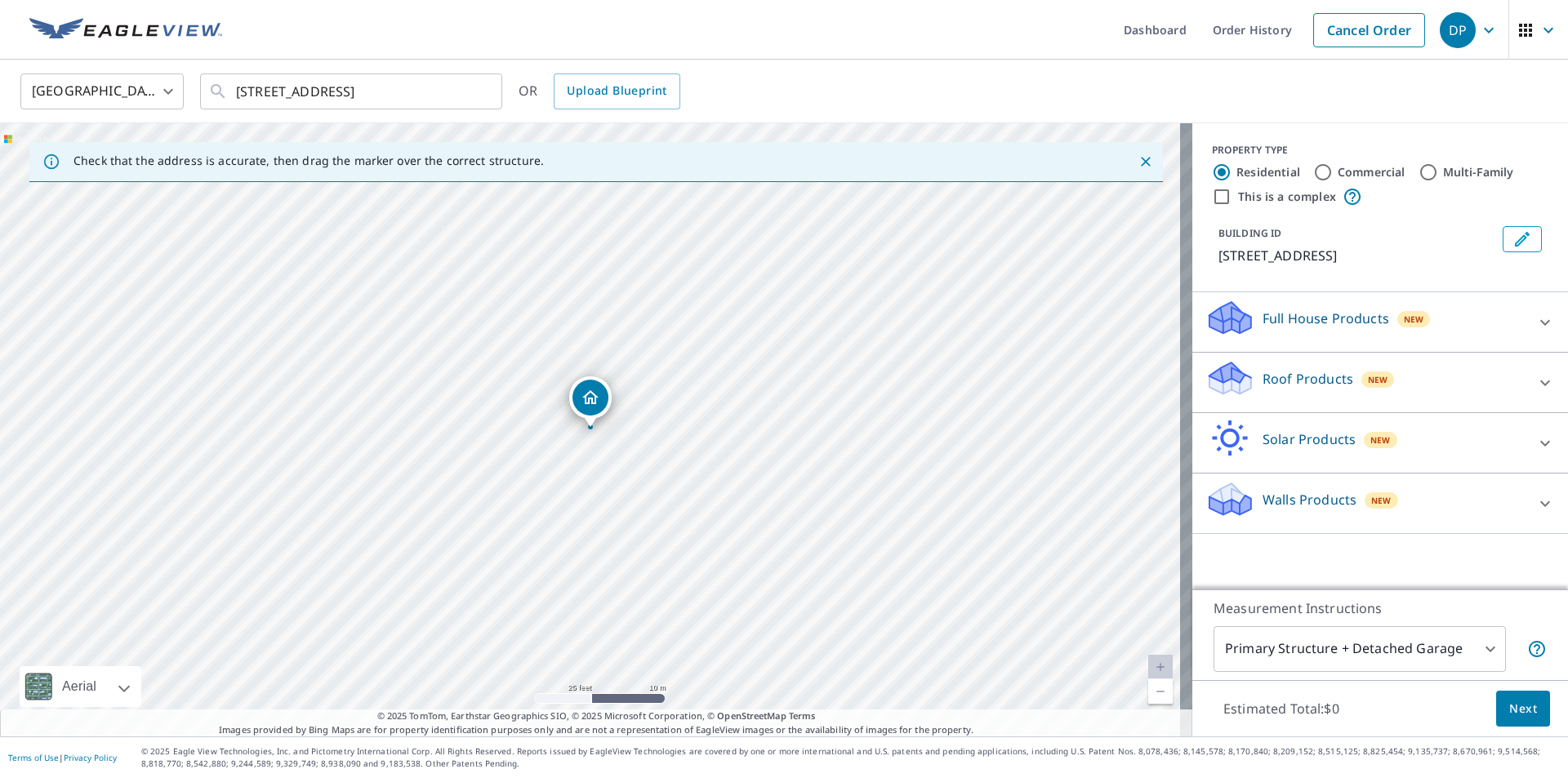
click at [1325, 328] on p "Full House Products" at bounding box center [1325, 319] width 126 height 20
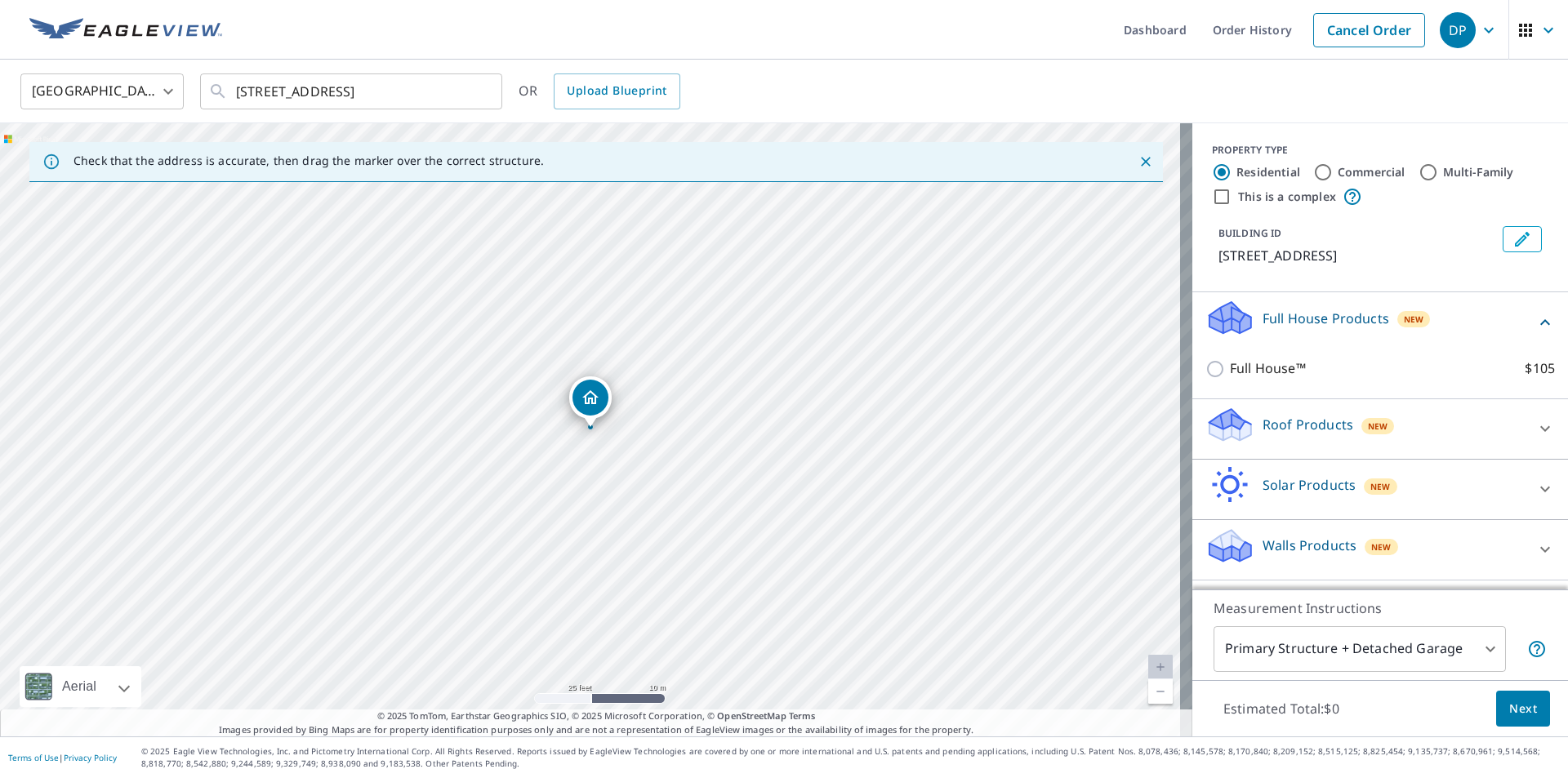
click at [1361, 415] on div "New" at bounding box center [1377, 424] width 33 height 20
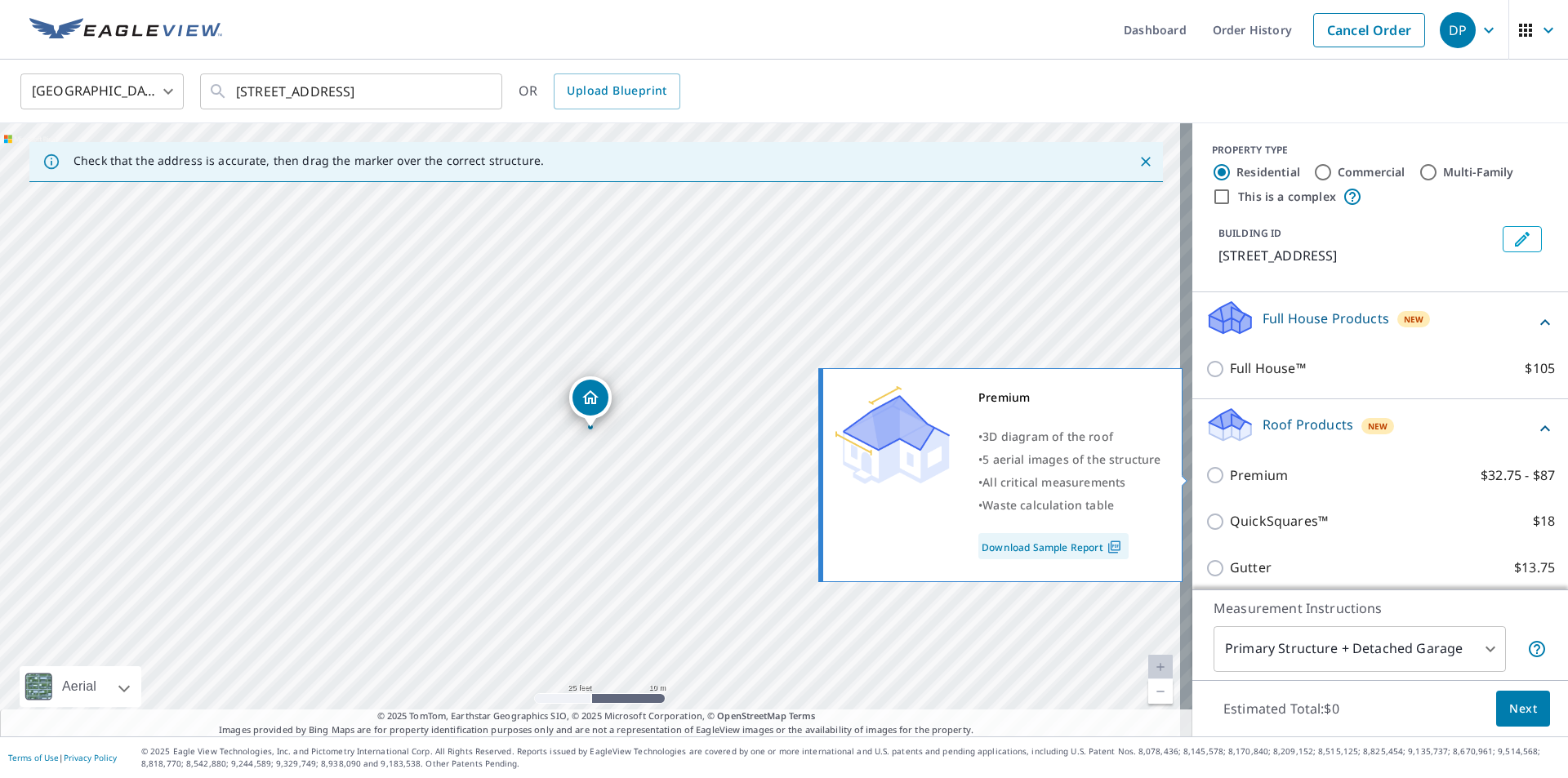
click at [1205, 477] on input "Premium $32.75 - $87" at bounding box center [1217, 475] width 24 height 20
checkbox input "true"
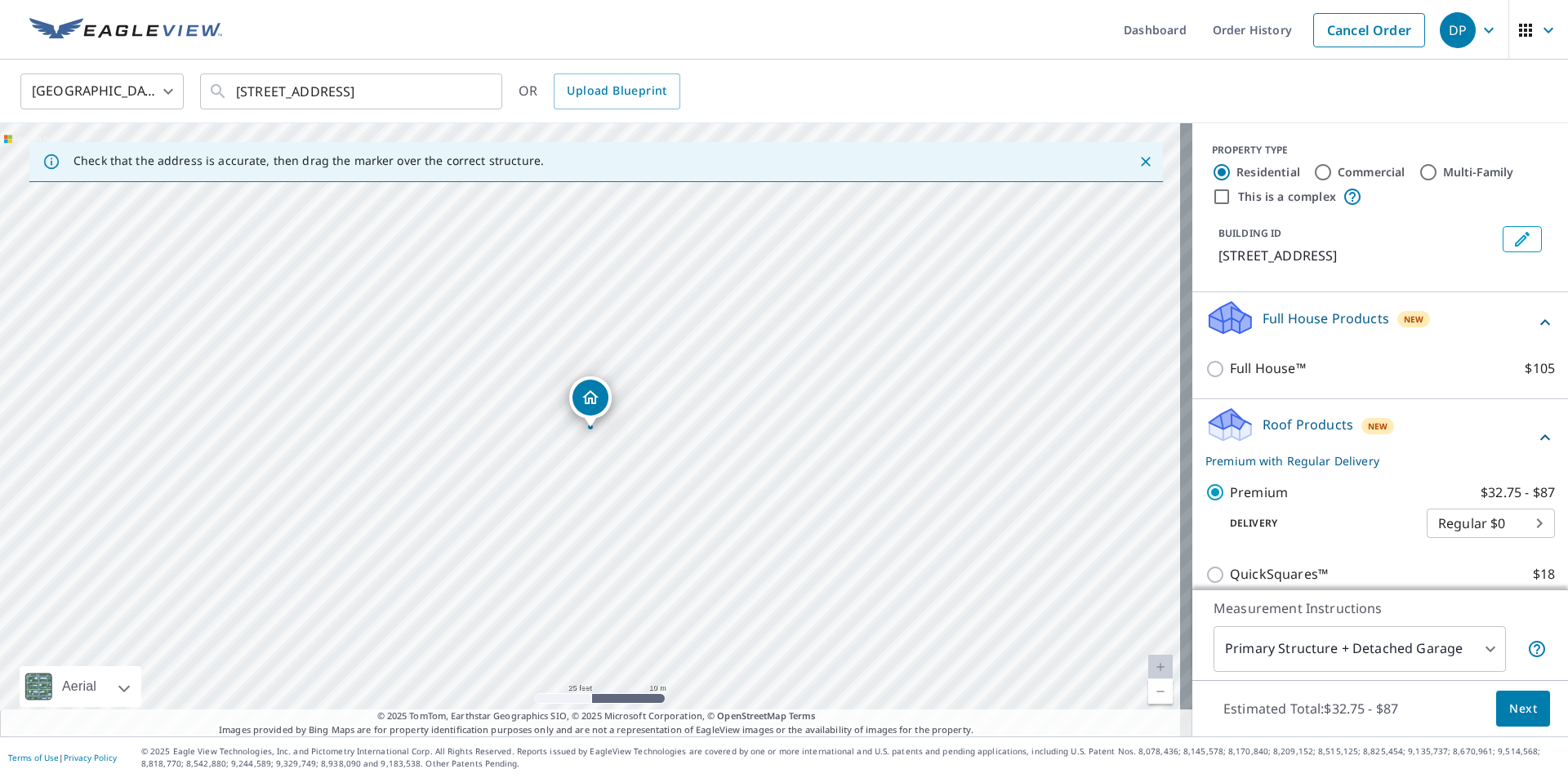
click at [1487, 653] on body "DP DP Dashboard Order History Cancel Order DP United States US ​ 364 Cedar St A…" at bounding box center [784, 389] width 1568 height 778
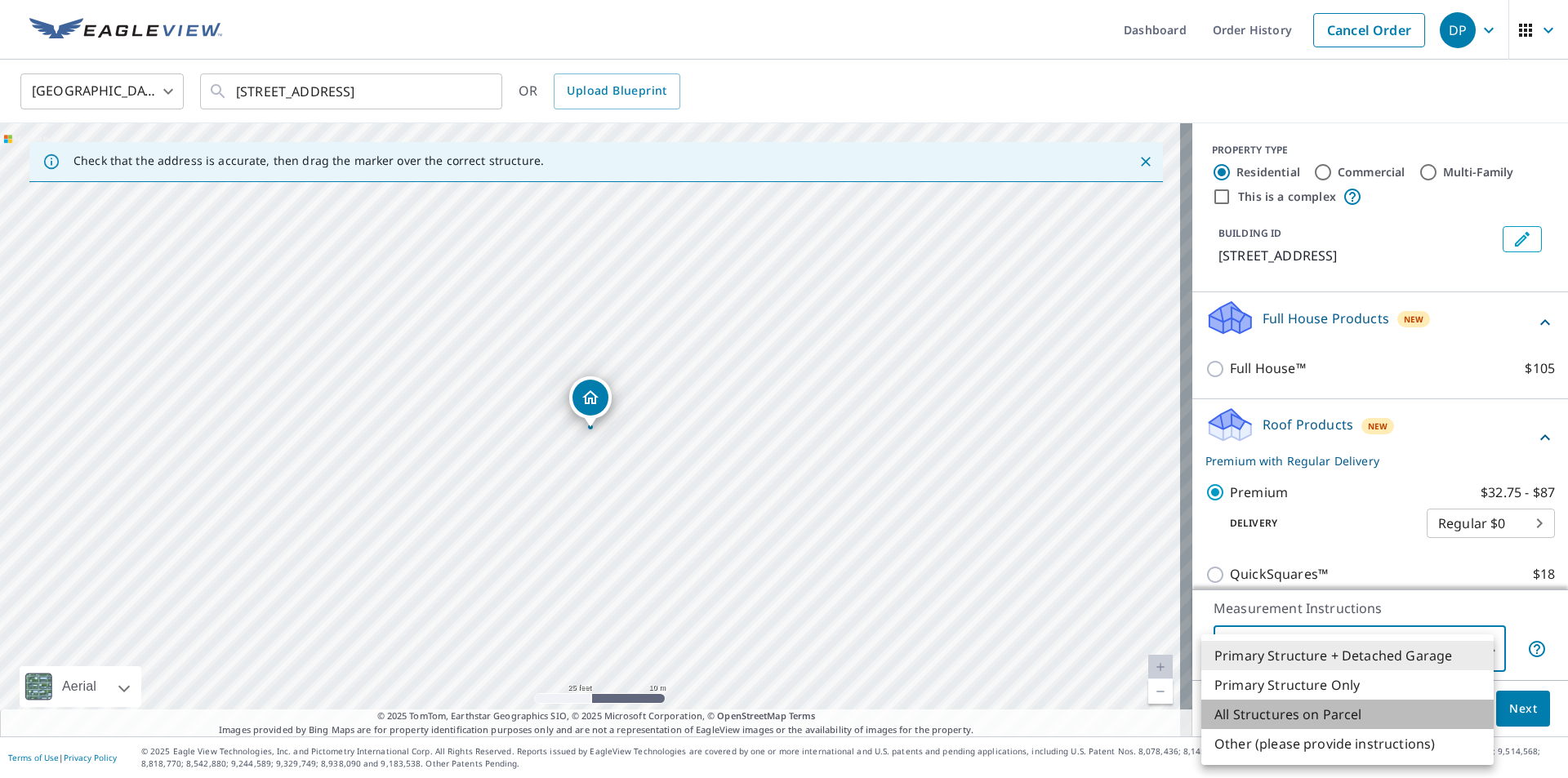
click at [1371, 713] on li "All Structures on Parcel" at bounding box center [1348, 714] width 292 height 30
type input "3"
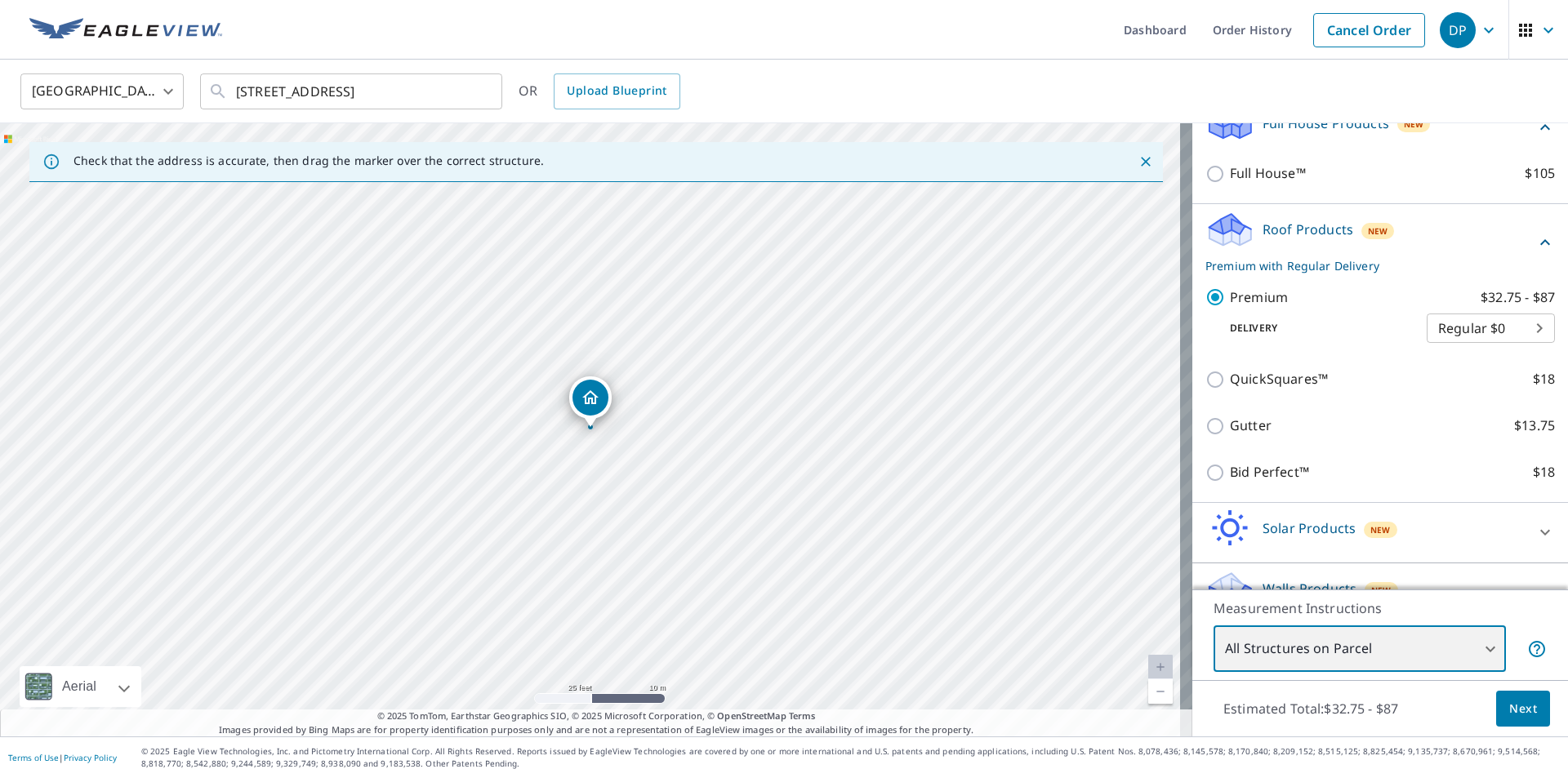
scroll to position [229, 0]
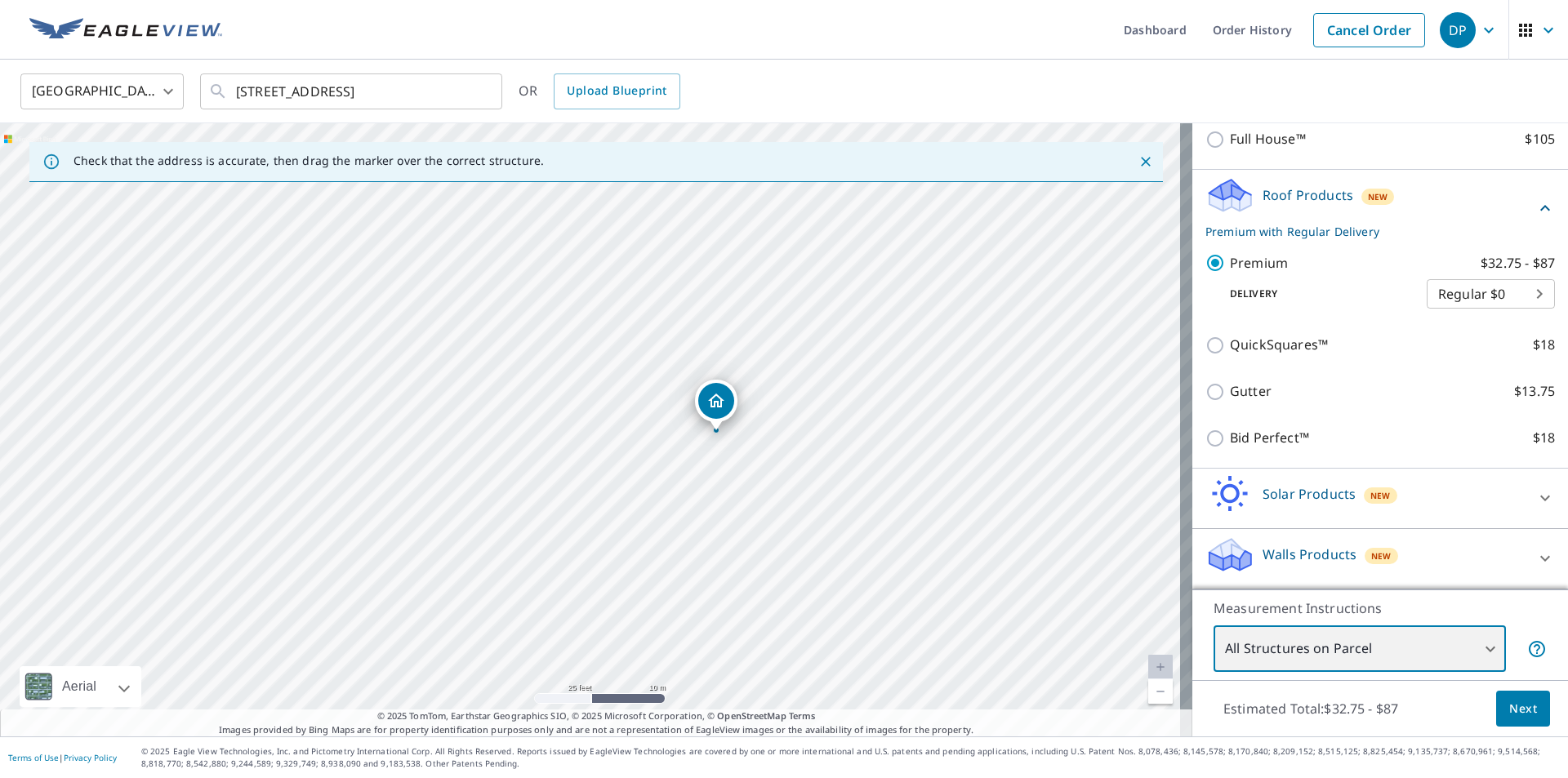
drag, startPoint x: 589, startPoint y: 564, endPoint x: 715, endPoint y: 568, distance: 126.1
click at [715, 568] on div "364 Cedar St Aurora, IL 60506" at bounding box center [596, 430] width 1193 height 613
drag, startPoint x: 693, startPoint y: 440, endPoint x: 726, endPoint y: 450, distance: 34.5
click at [726, 450] on div "364 Cedar St Aurora, IL 60506" at bounding box center [596, 430] width 1193 height 613
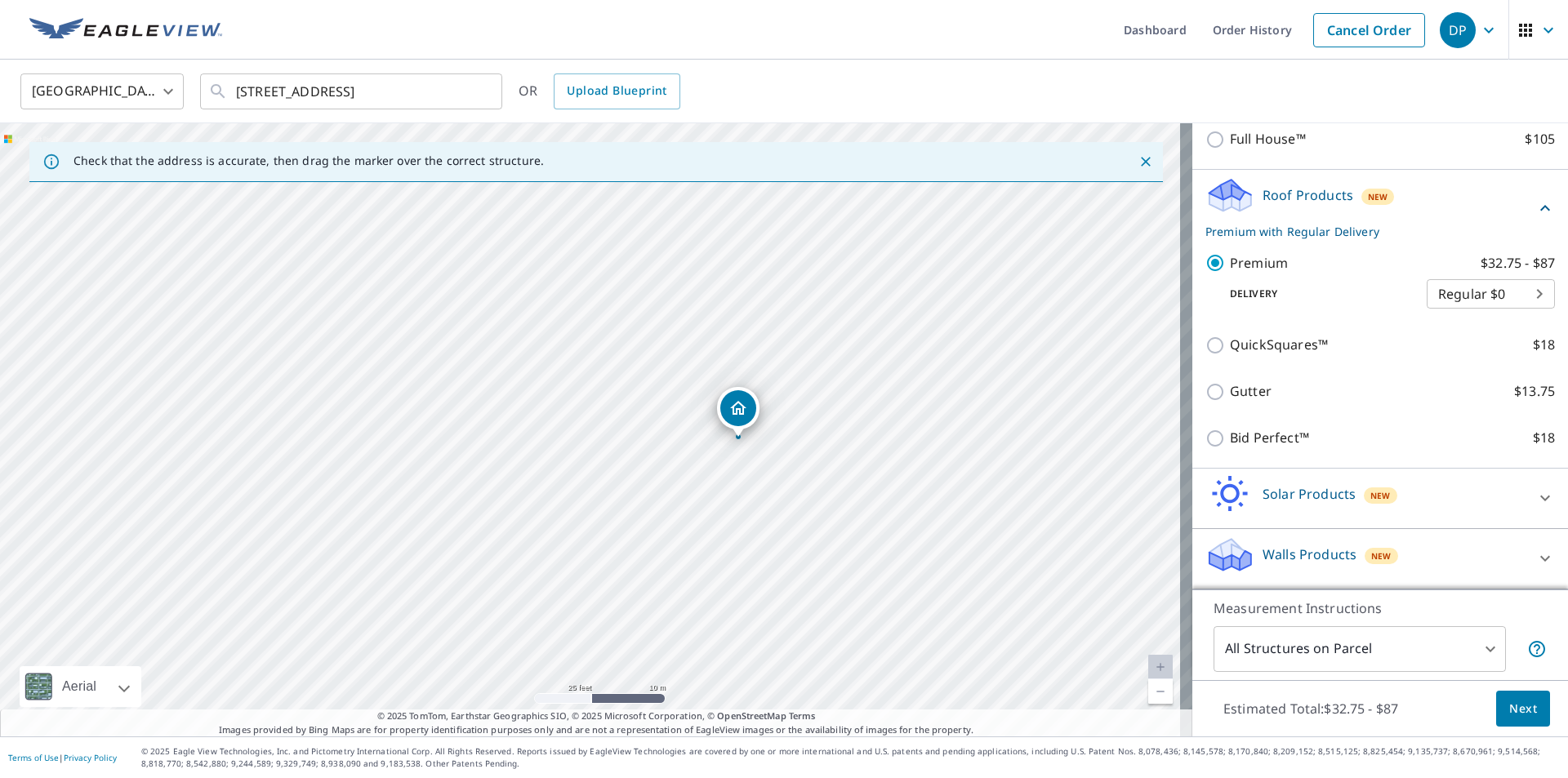
drag, startPoint x: 747, startPoint y: 437, endPoint x: 736, endPoint y: 432, distance: 12.1
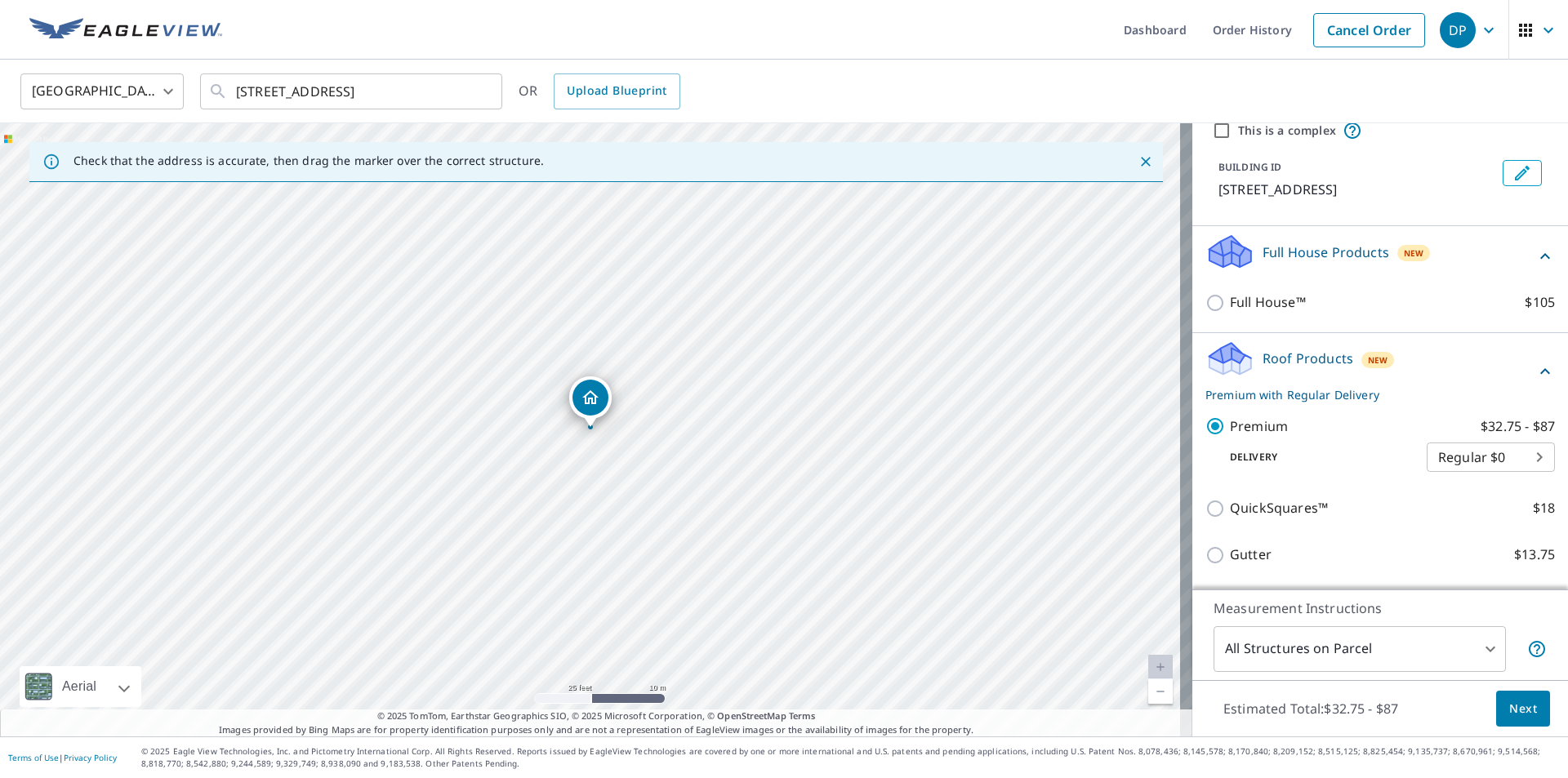
scroll to position [0, 0]
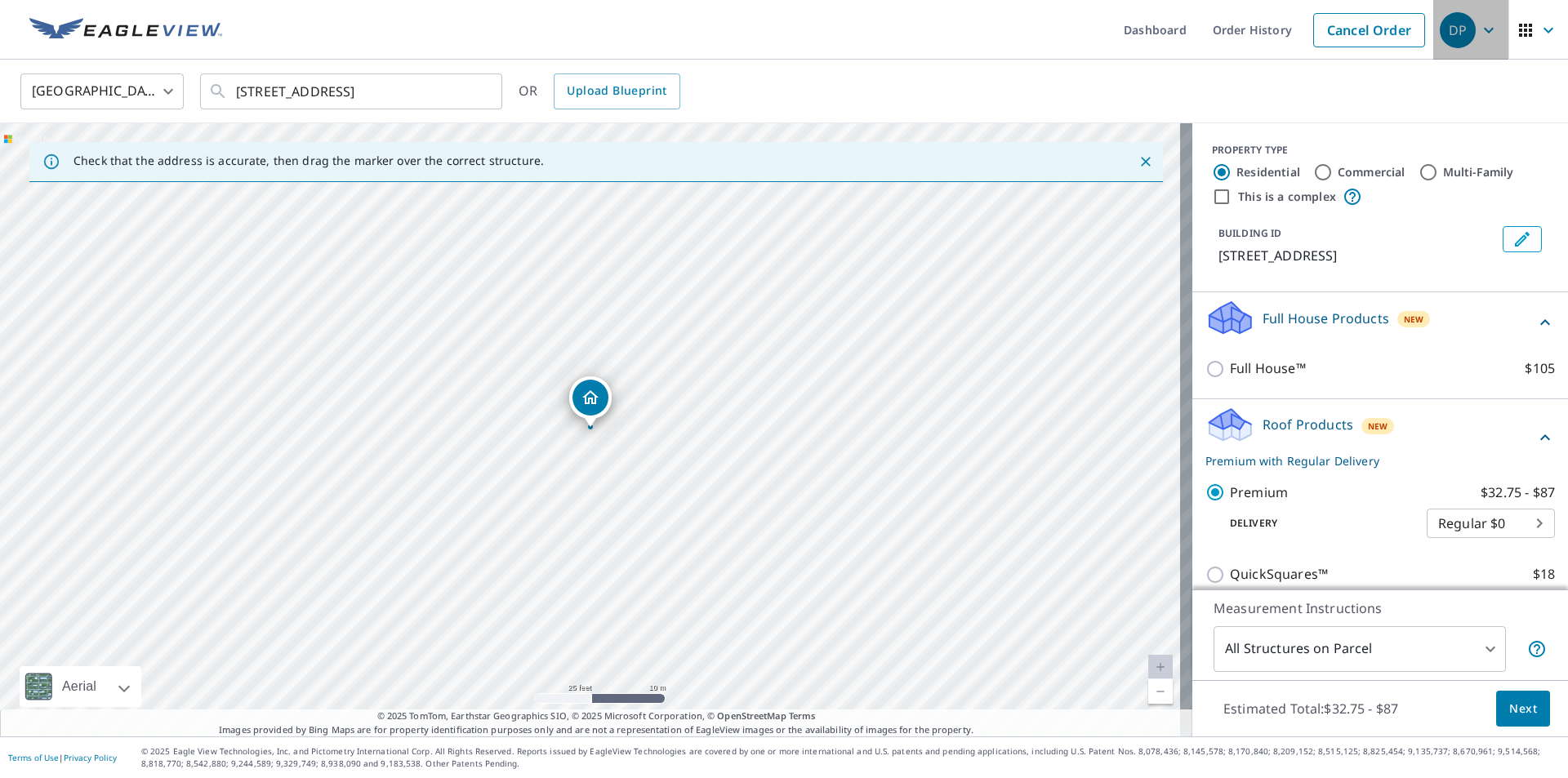
click at [1485, 26] on icon "button" at bounding box center [1489, 30] width 20 height 20
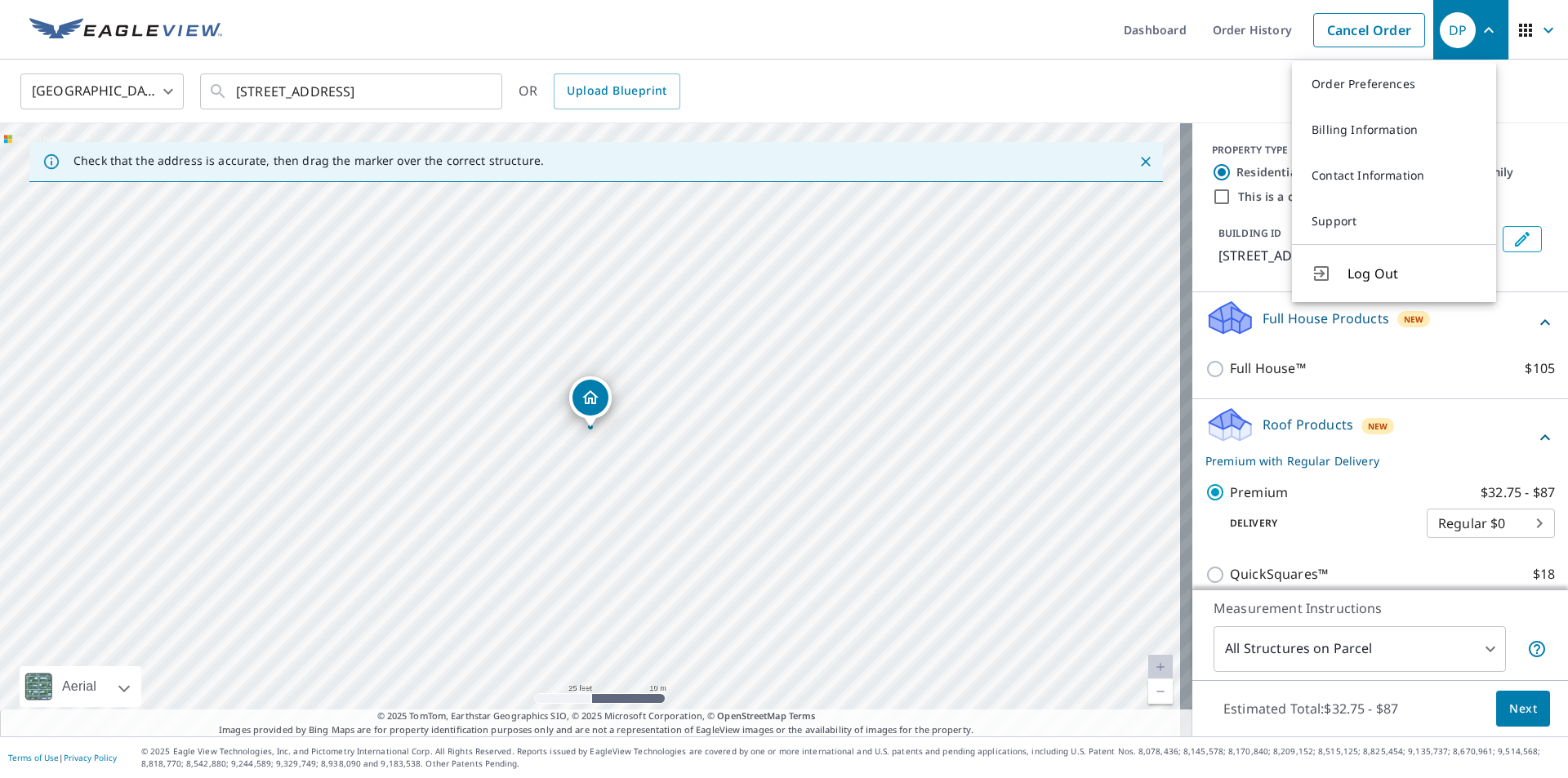
click at [1454, 603] on p "Measurement Instructions" at bounding box center [1380, 608] width 333 height 20
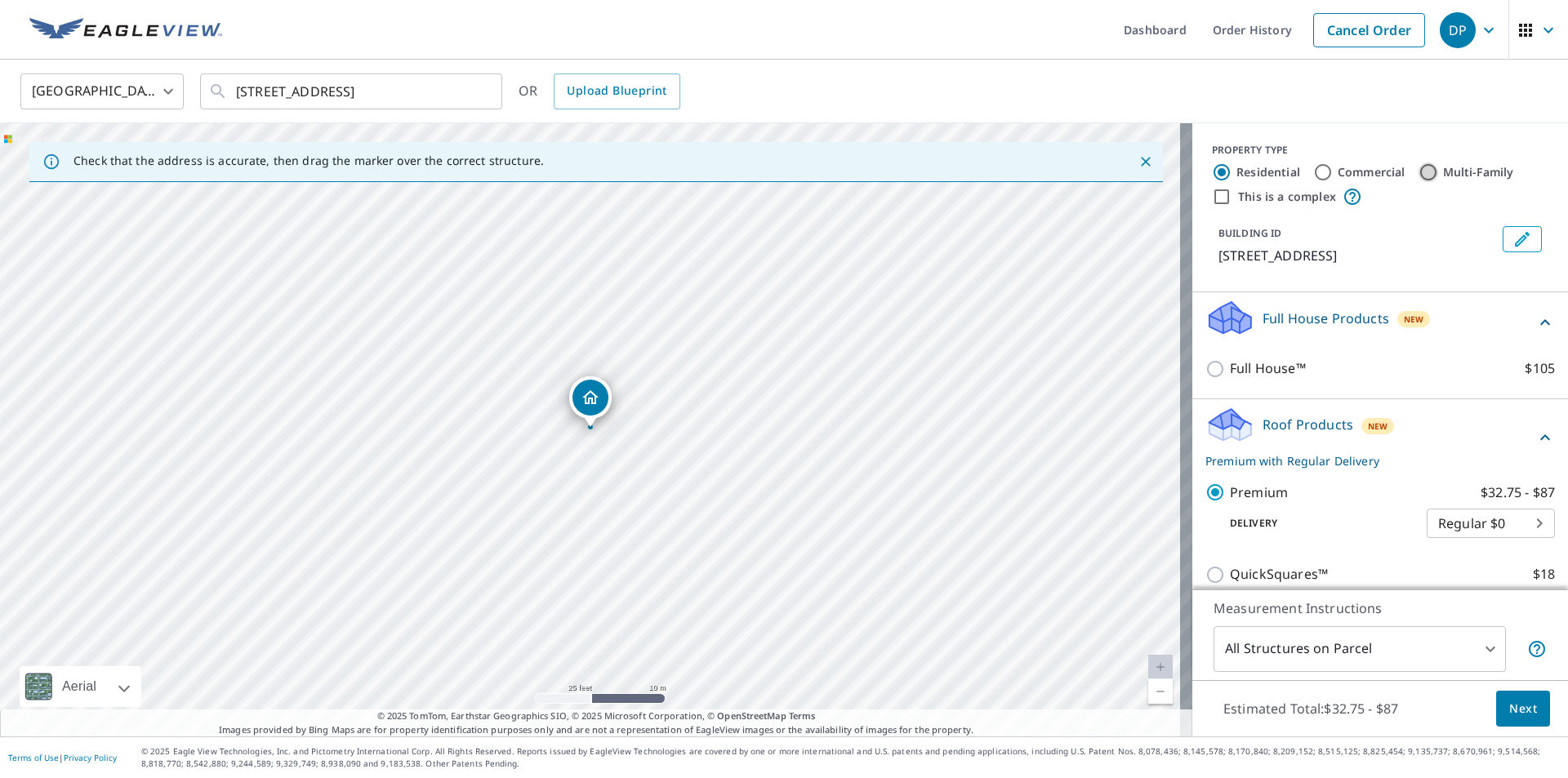
click at [1418, 170] on input "Multi-Family" at bounding box center [1428, 172] width 20 height 20
radio input "true"
type input "2"
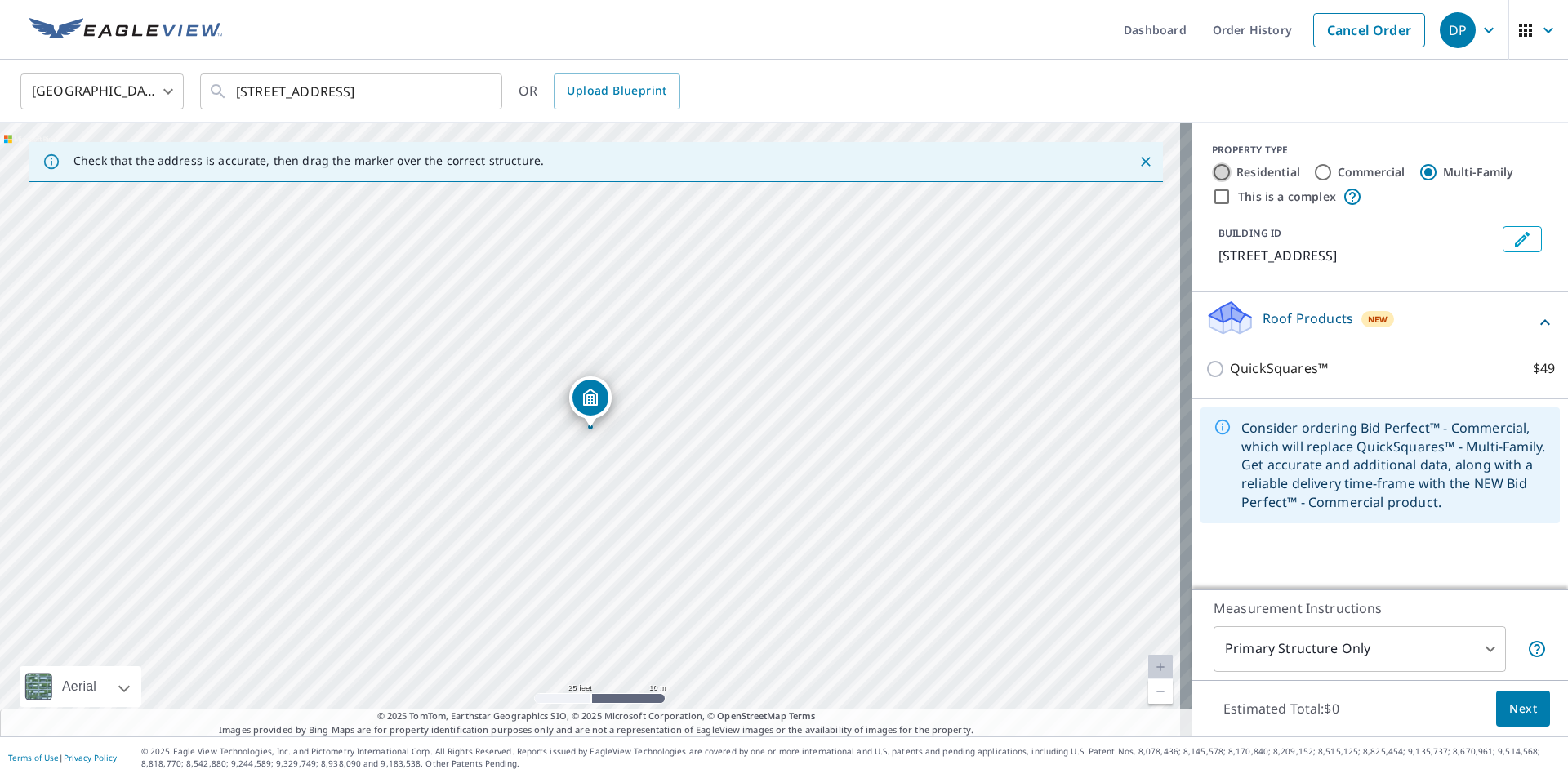
click at [1212, 171] on input "Residential" at bounding box center [1221, 172] width 20 height 20
radio input "true"
type input "1"
